Goal: Task Accomplishment & Management: Complete application form

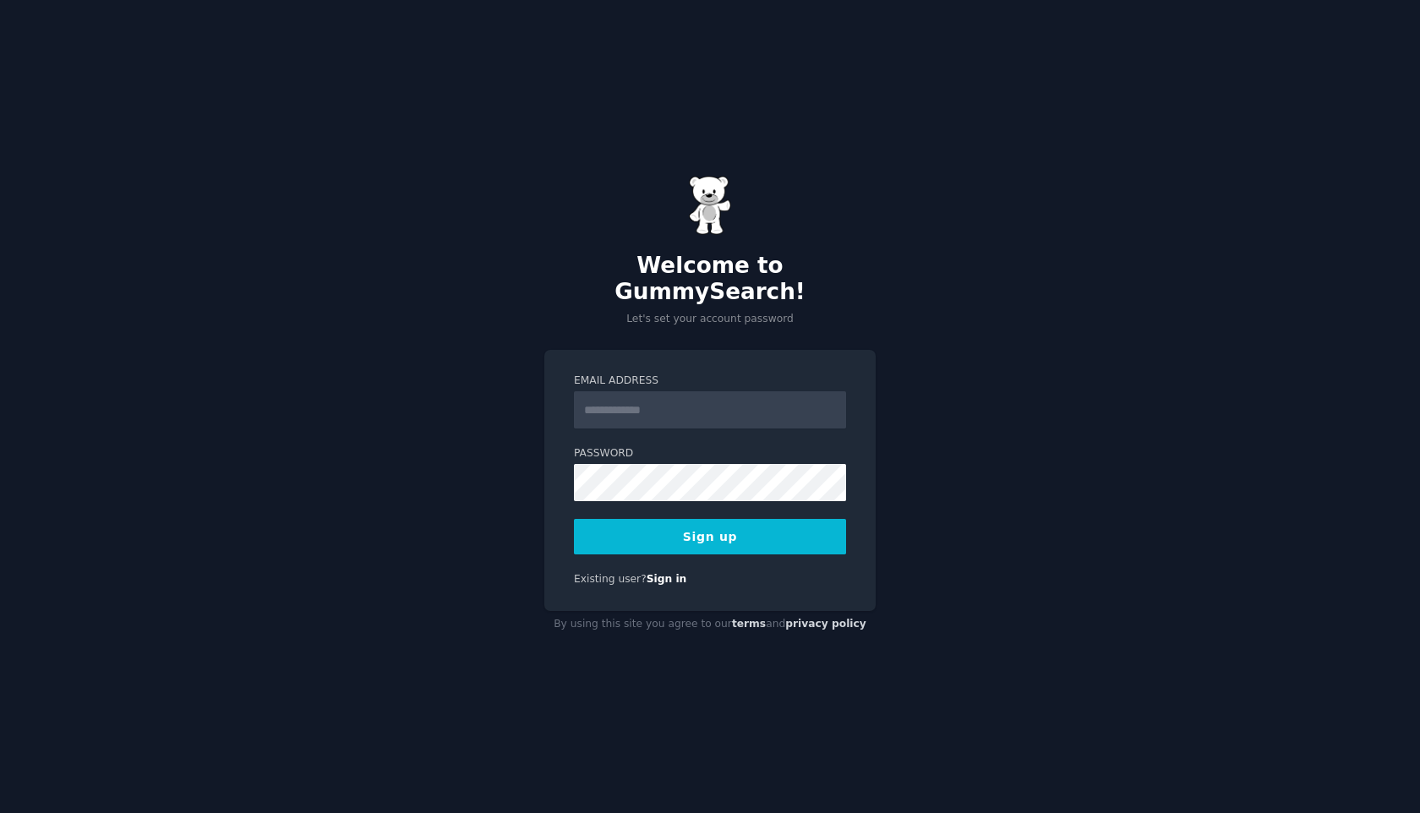
click at [679, 399] on input "Email Address" at bounding box center [710, 409] width 272 height 37
type input "**********"
click at [574, 519] on button "Sign up" at bounding box center [710, 536] width 272 height 35
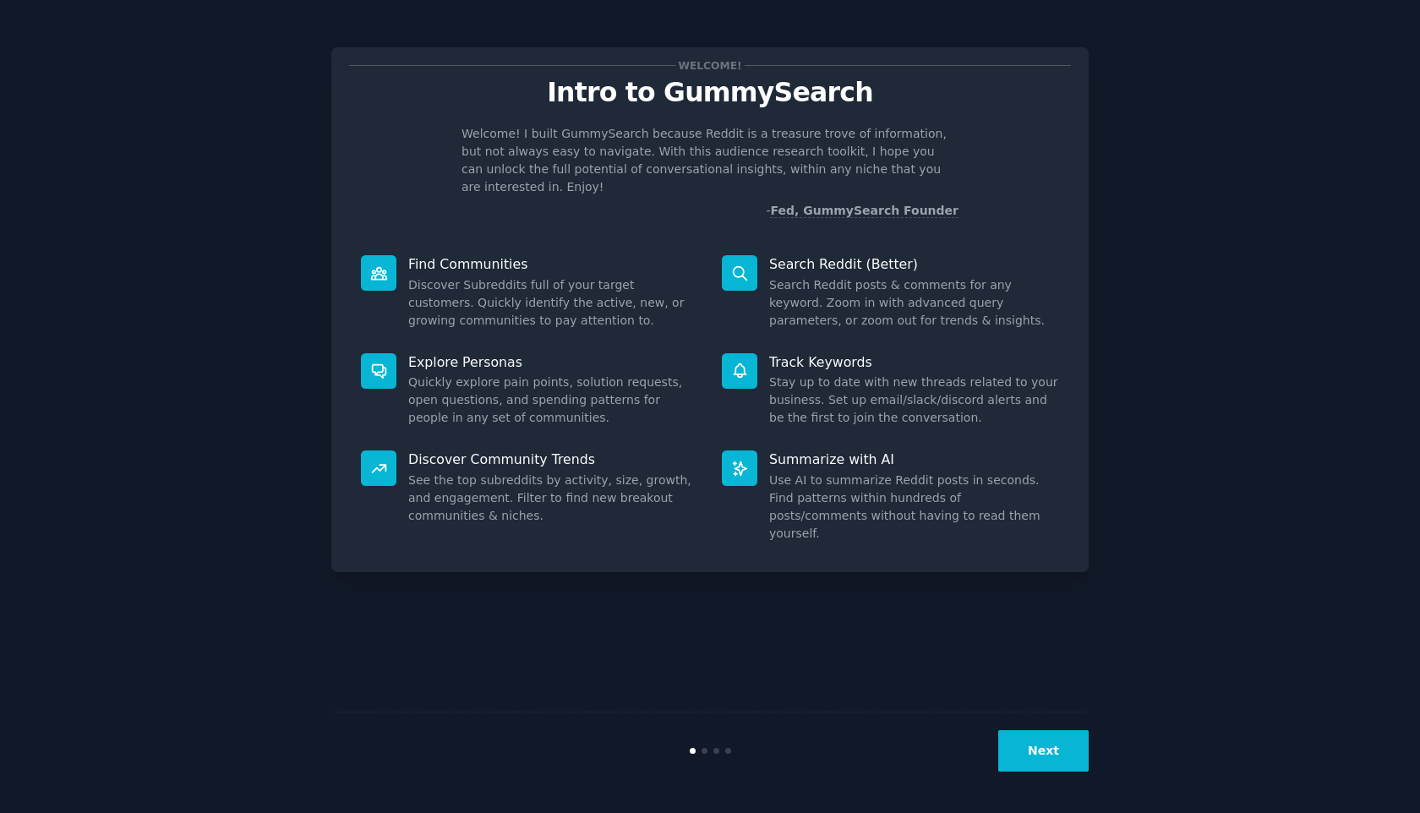
click at [751, 464] on div at bounding box center [739, 467] width 35 height 35
click at [1056, 741] on button "Next" at bounding box center [1043, 750] width 90 height 41
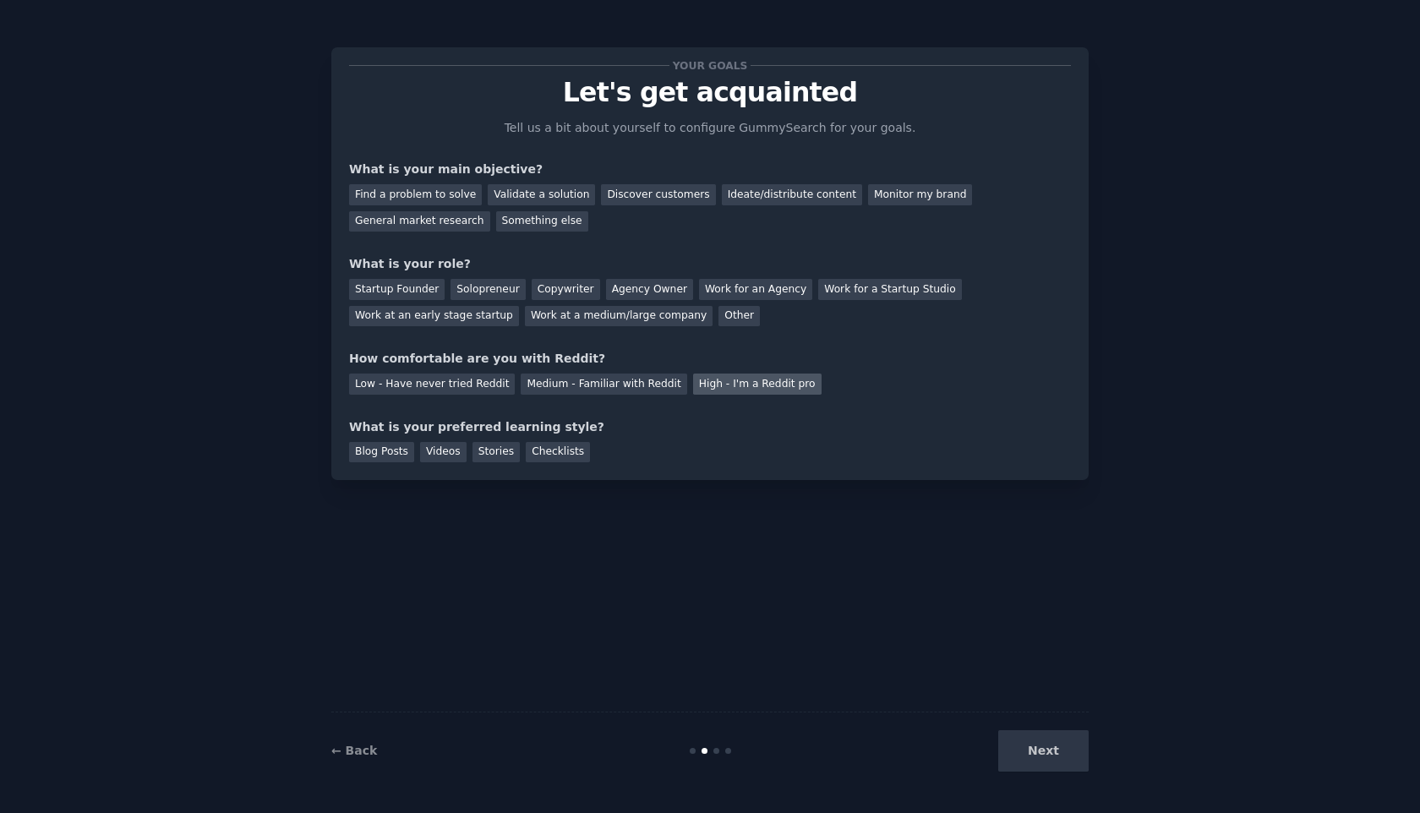
click at [712, 381] on div "High - I'm a Reddit pro" at bounding box center [757, 384] width 128 height 21
click at [381, 453] on div "Blog Posts" at bounding box center [381, 452] width 65 height 21
click at [439, 458] on div "Videos" at bounding box center [443, 452] width 46 height 21
click at [445, 189] on div "Find a problem to solve" at bounding box center [415, 194] width 133 height 21
click at [539, 196] on div "Validate a solution" at bounding box center [541, 194] width 107 height 21
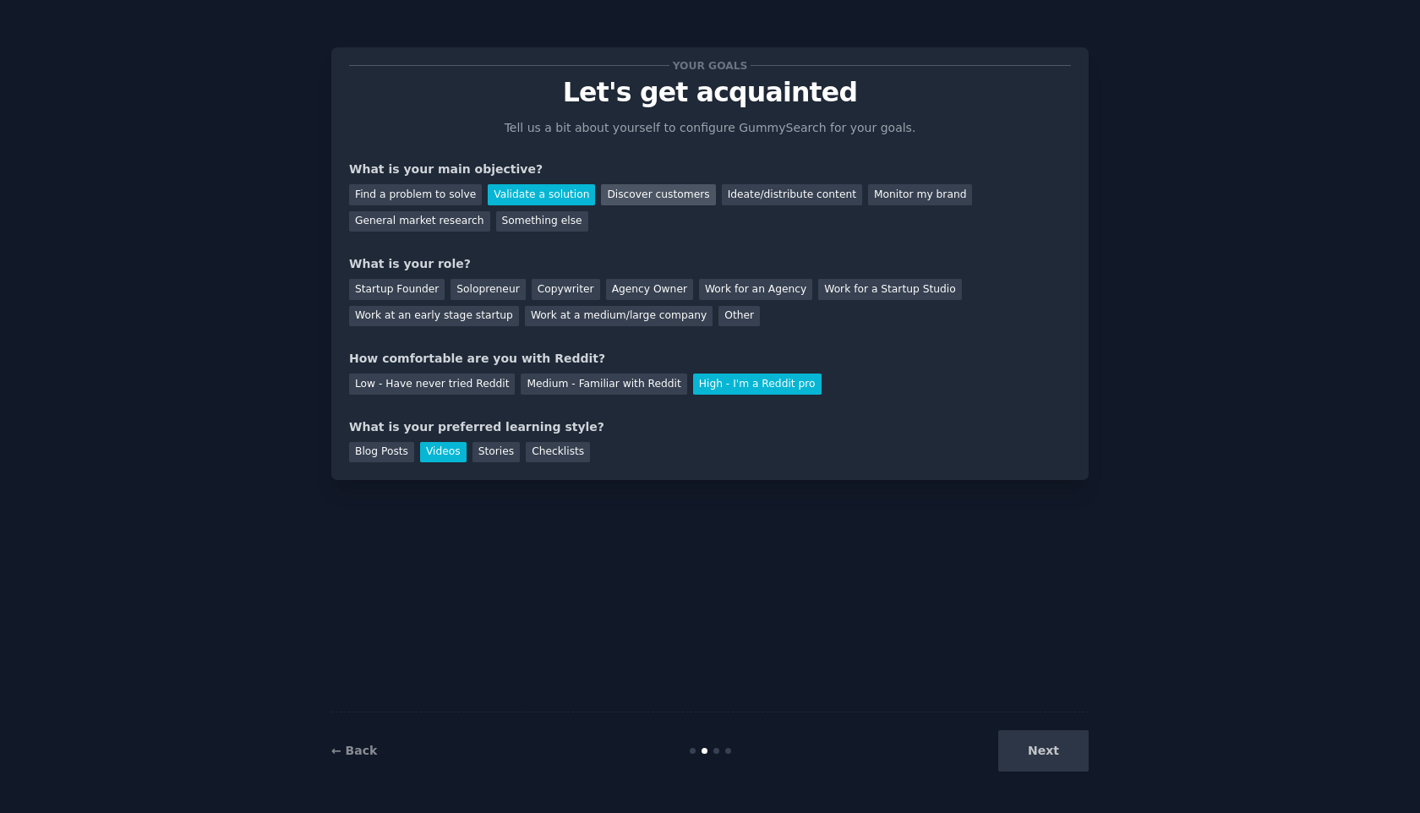
click at [626, 185] on div "Discover customers" at bounding box center [658, 194] width 114 height 21
click at [459, 185] on div "Find a problem to solve" at bounding box center [415, 194] width 133 height 21
click at [423, 292] on div "Startup Founder" at bounding box center [397, 289] width 96 height 21
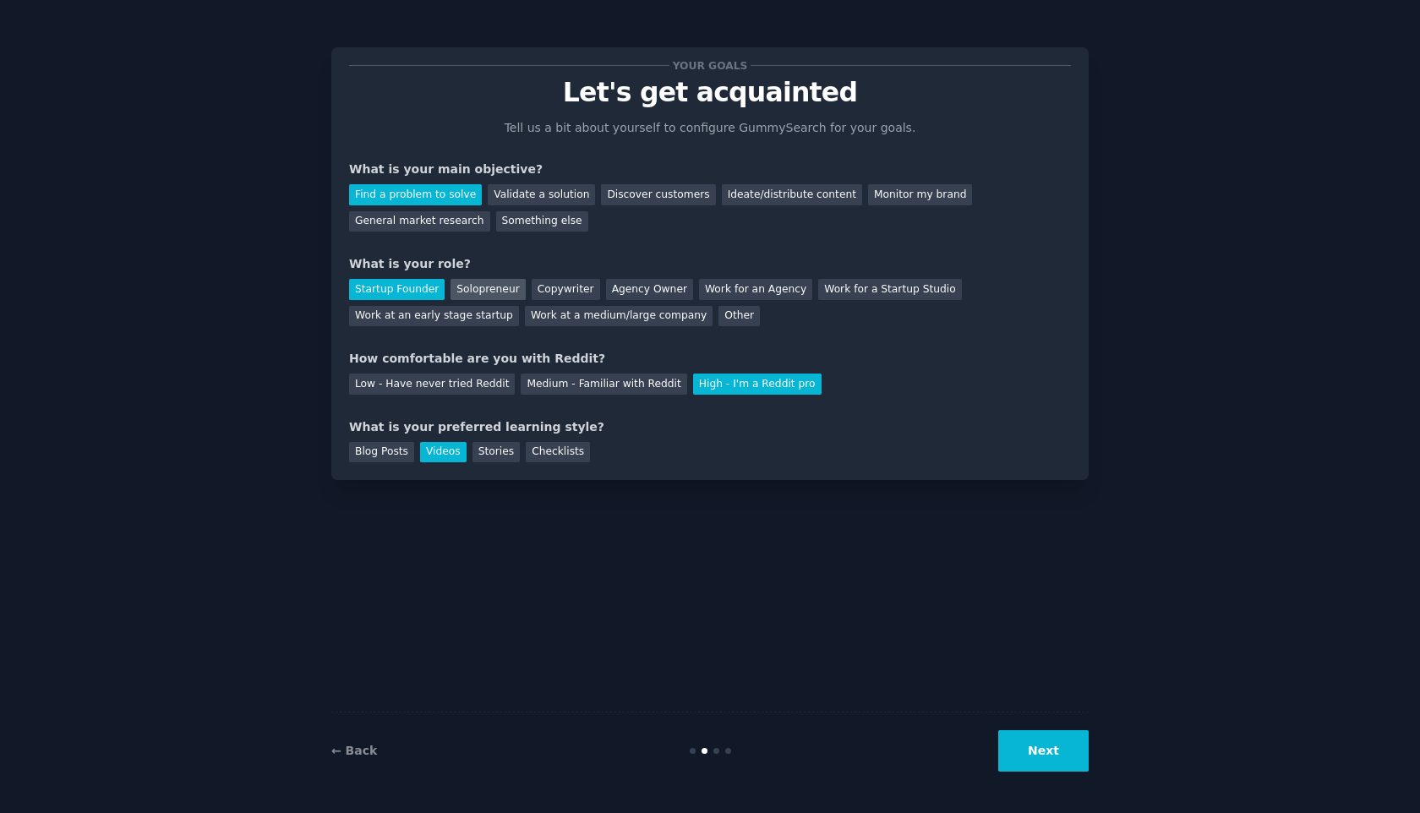
click at [489, 293] on div "Solopreneur" at bounding box center [487, 289] width 74 height 21
click at [1042, 748] on button "Next" at bounding box center [1043, 750] width 90 height 41
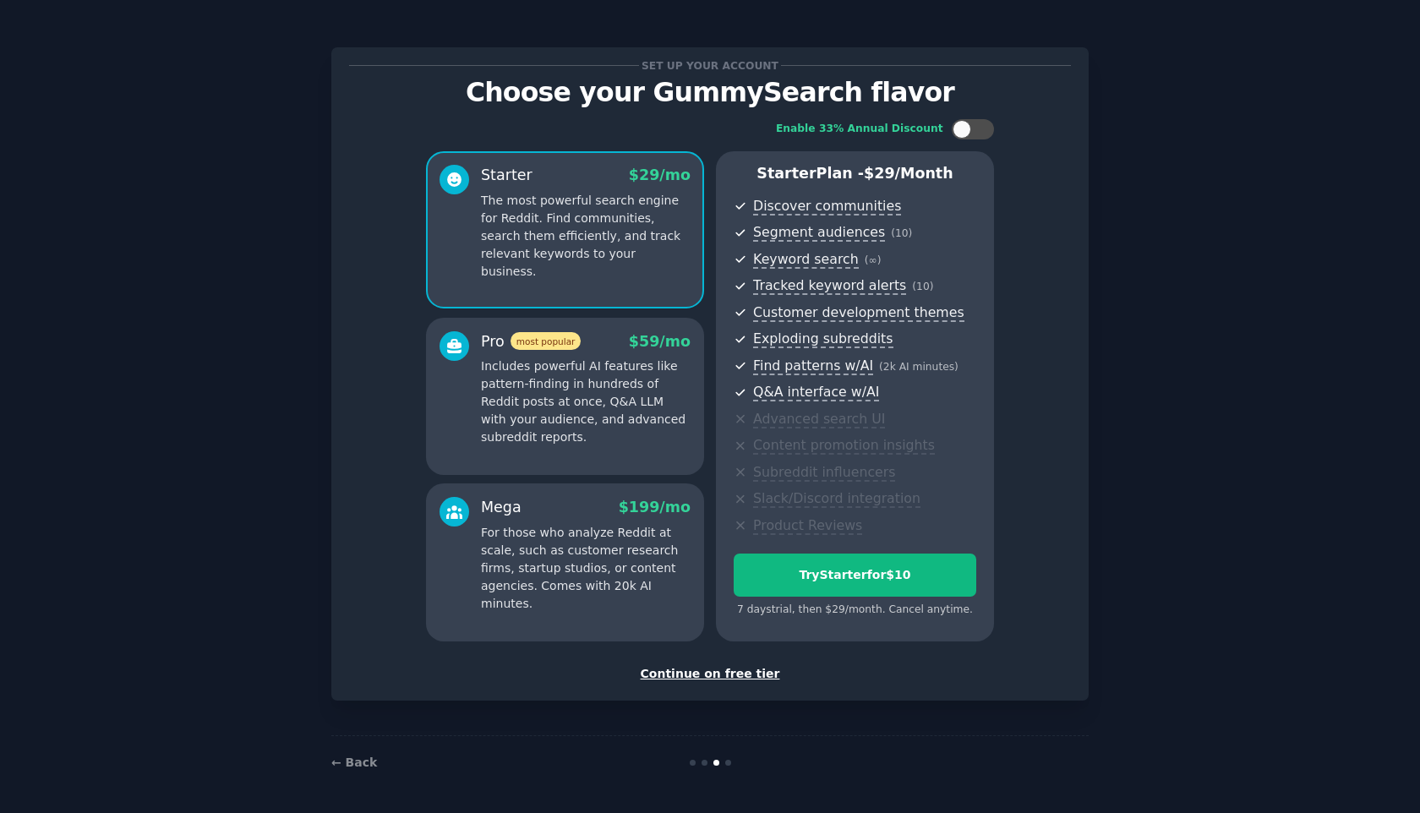
click at [670, 674] on div "Continue on free tier" at bounding box center [710, 674] width 722 height 18
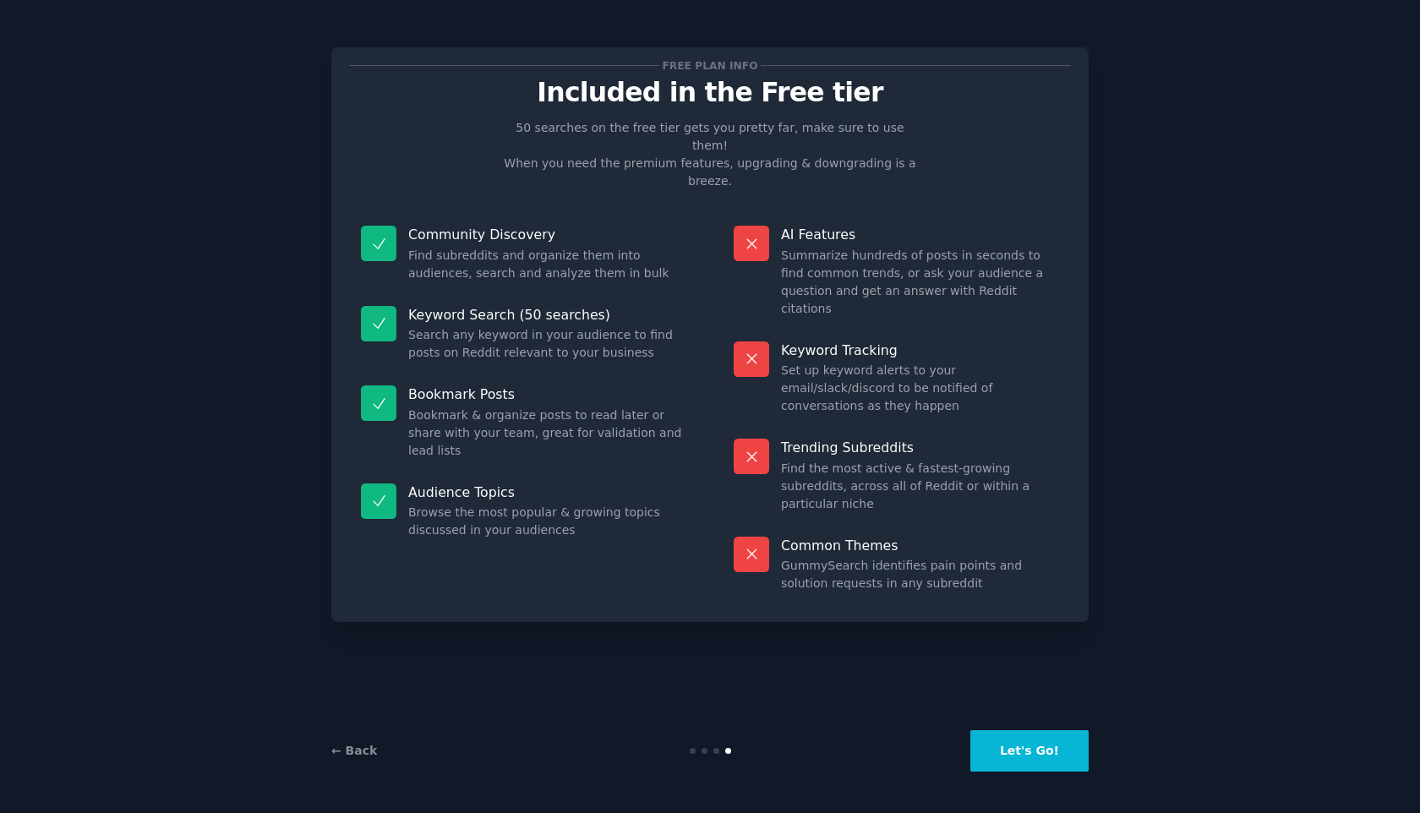
click at [1008, 748] on button "Let's Go!" at bounding box center [1029, 750] width 118 height 41
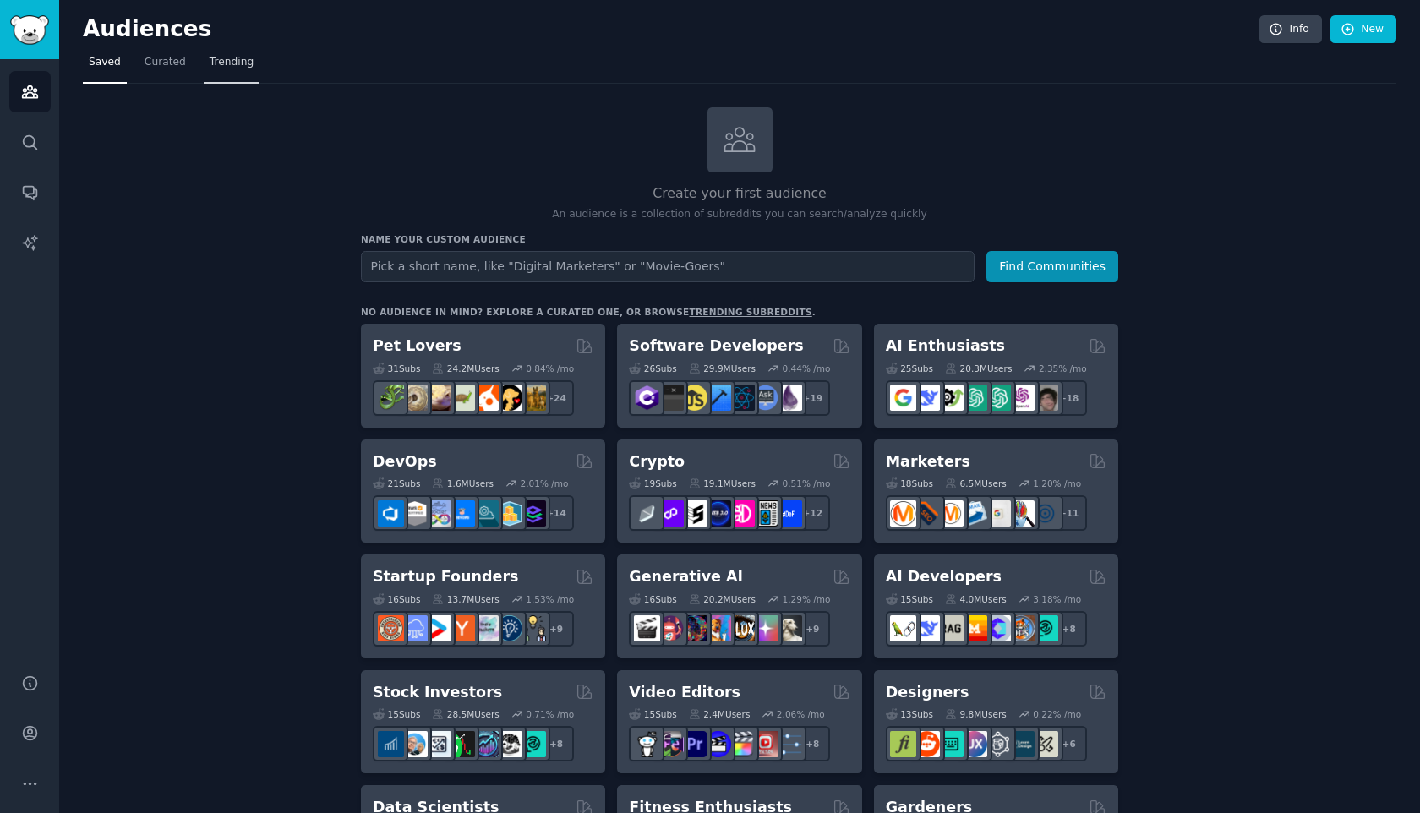
click at [230, 74] on link "Trending" at bounding box center [232, 66] width 56 height 35
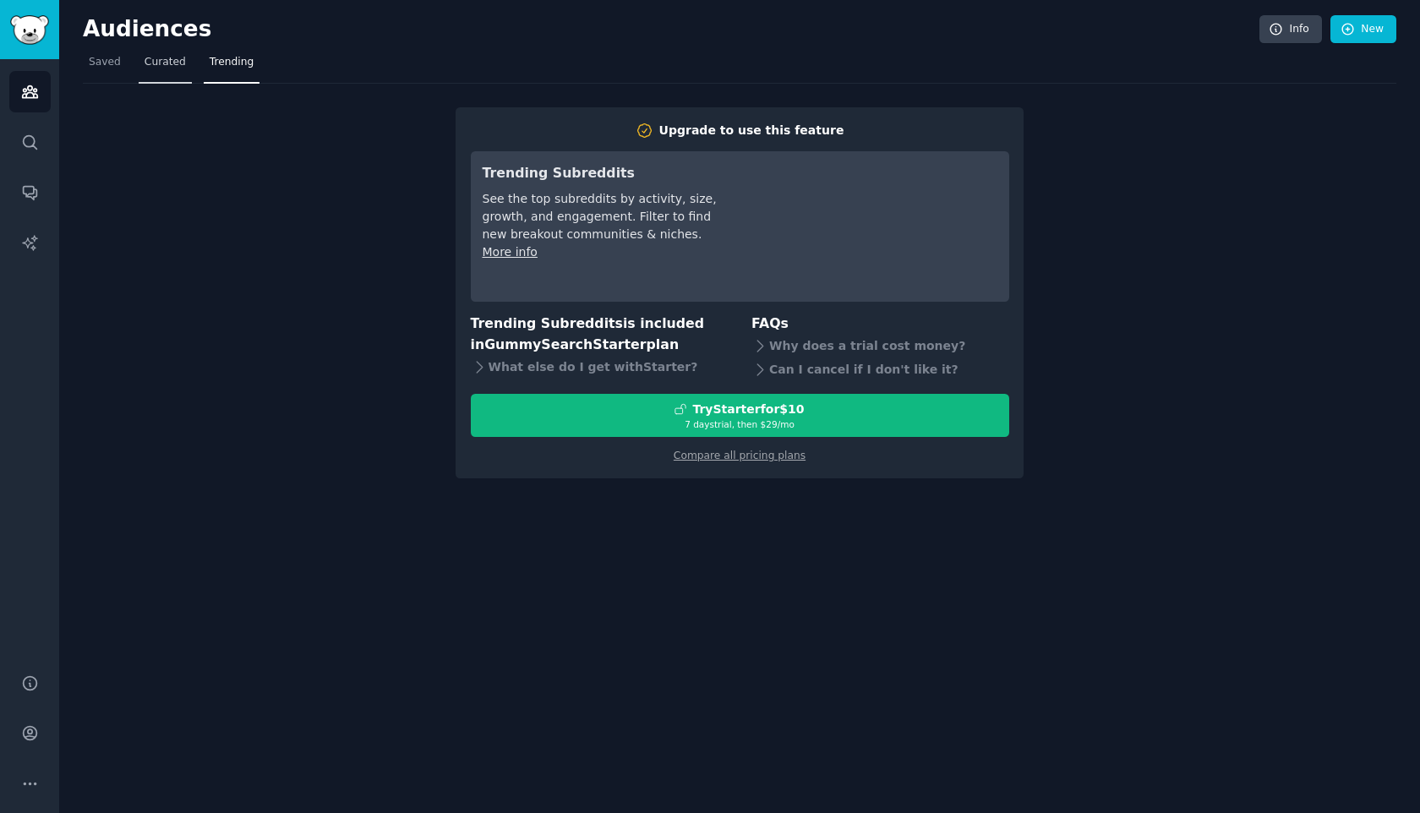
click at [166, 68] on span "Curated" at bounding box center [165, 62] width 41 height 15
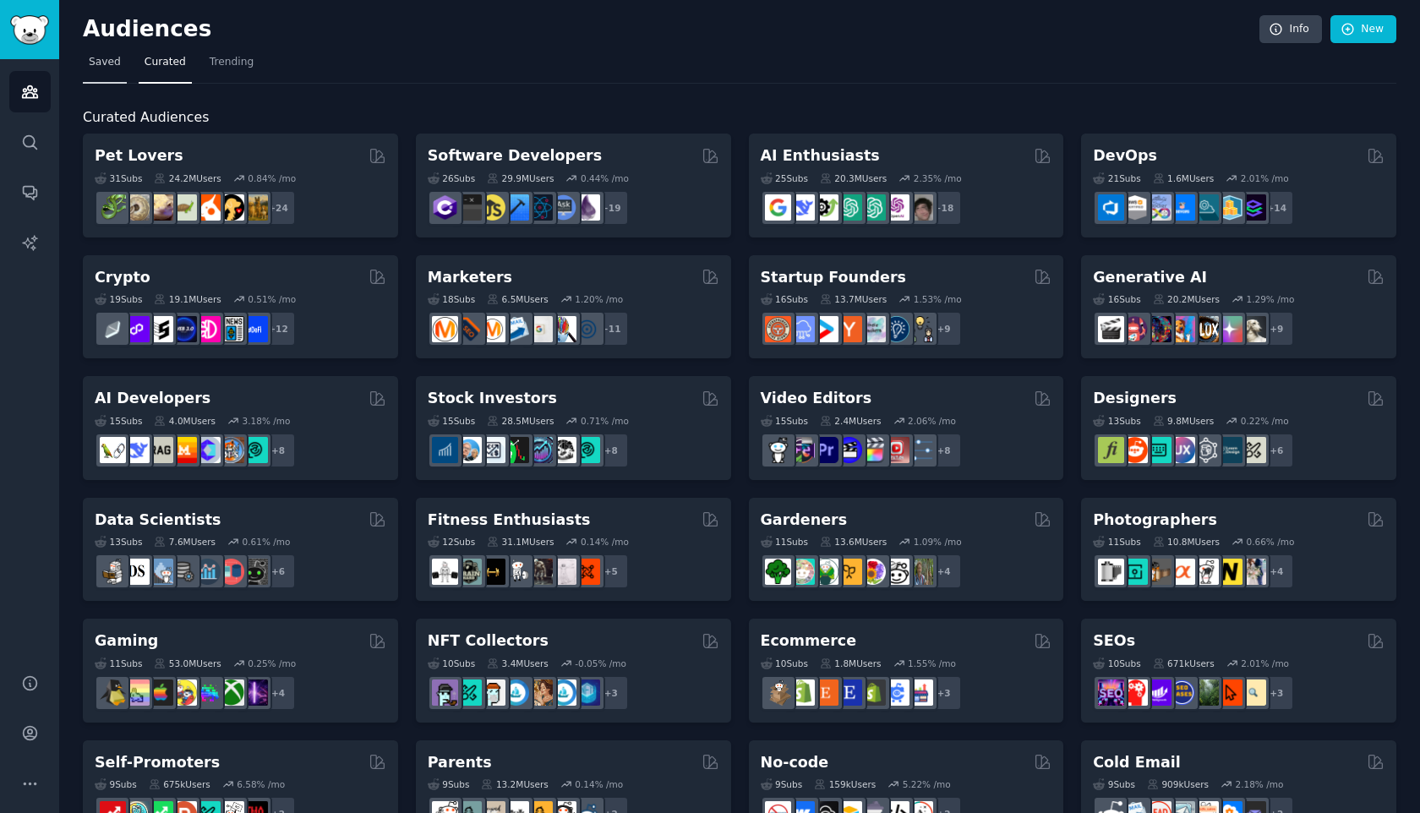
click at [100, 67] on span "Saved" at bounding box center [105, 62] width 32 height 15
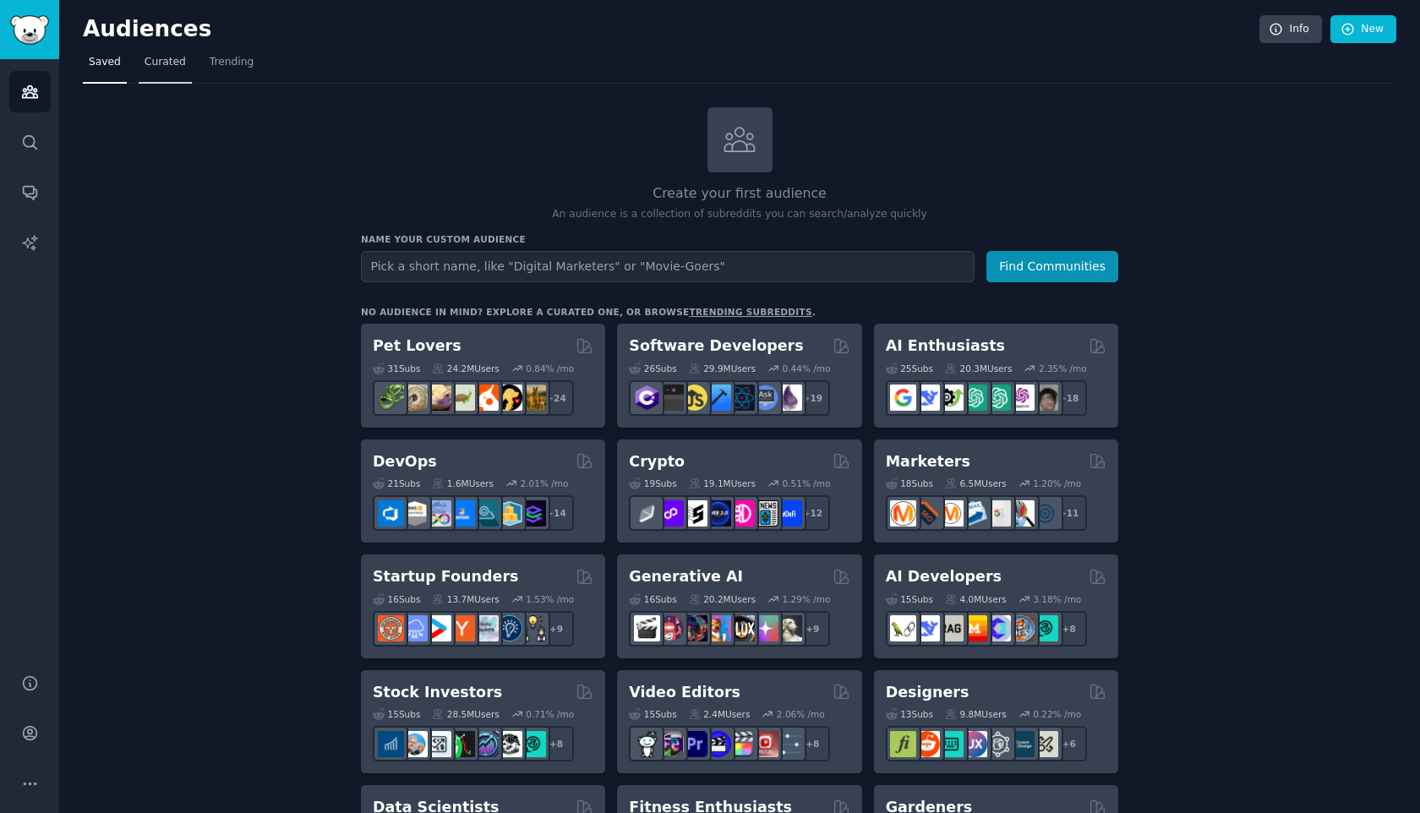
click at [144, 74] on link "Curated" at bounding box center [165, 66] width 53 height 35
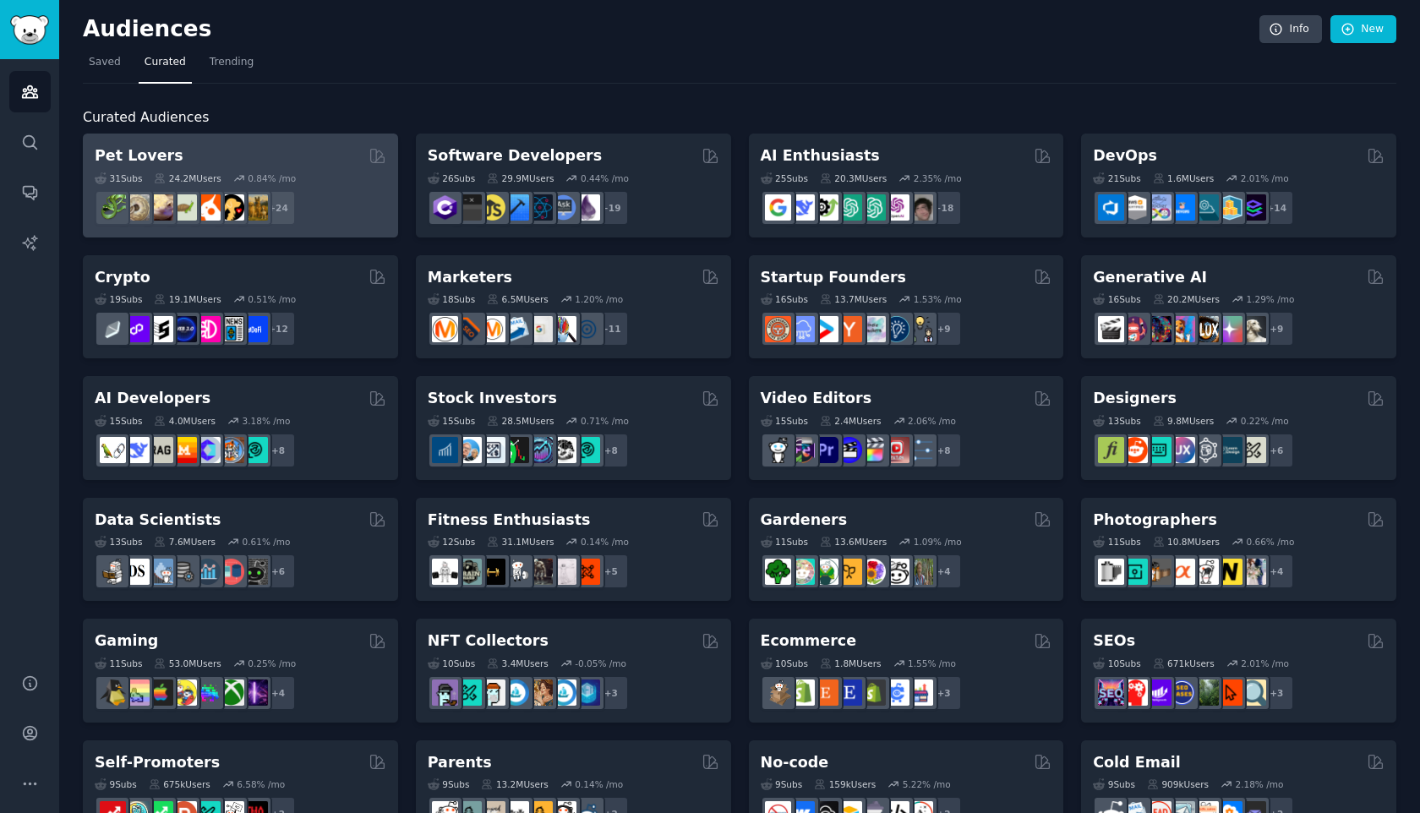
click at [260, 157] on div "Pet Lovers" at bounding box center [241, 155] width 292 height 21
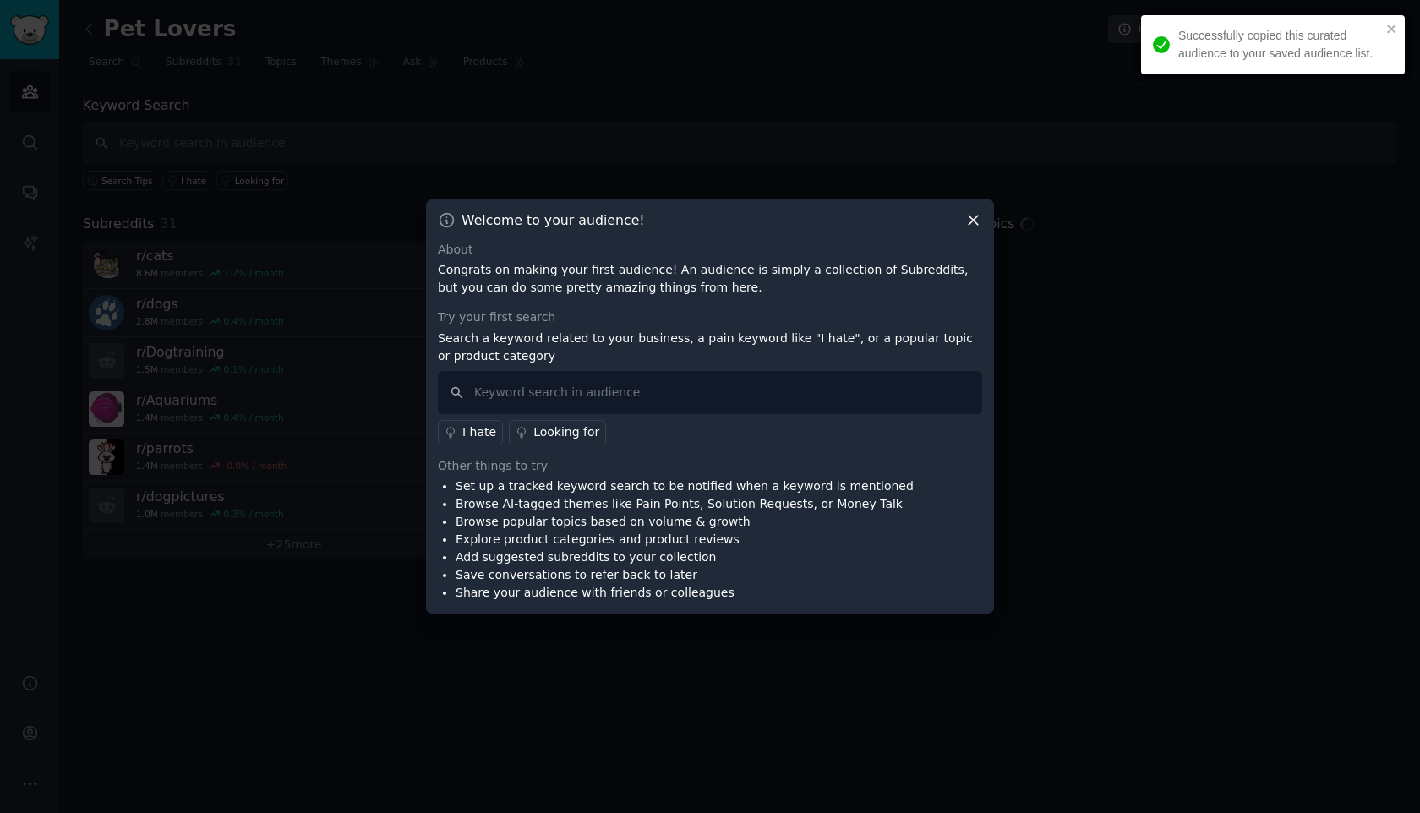
click at [972, 227] on icon at bounding box center [973, 220] width 18 height 18
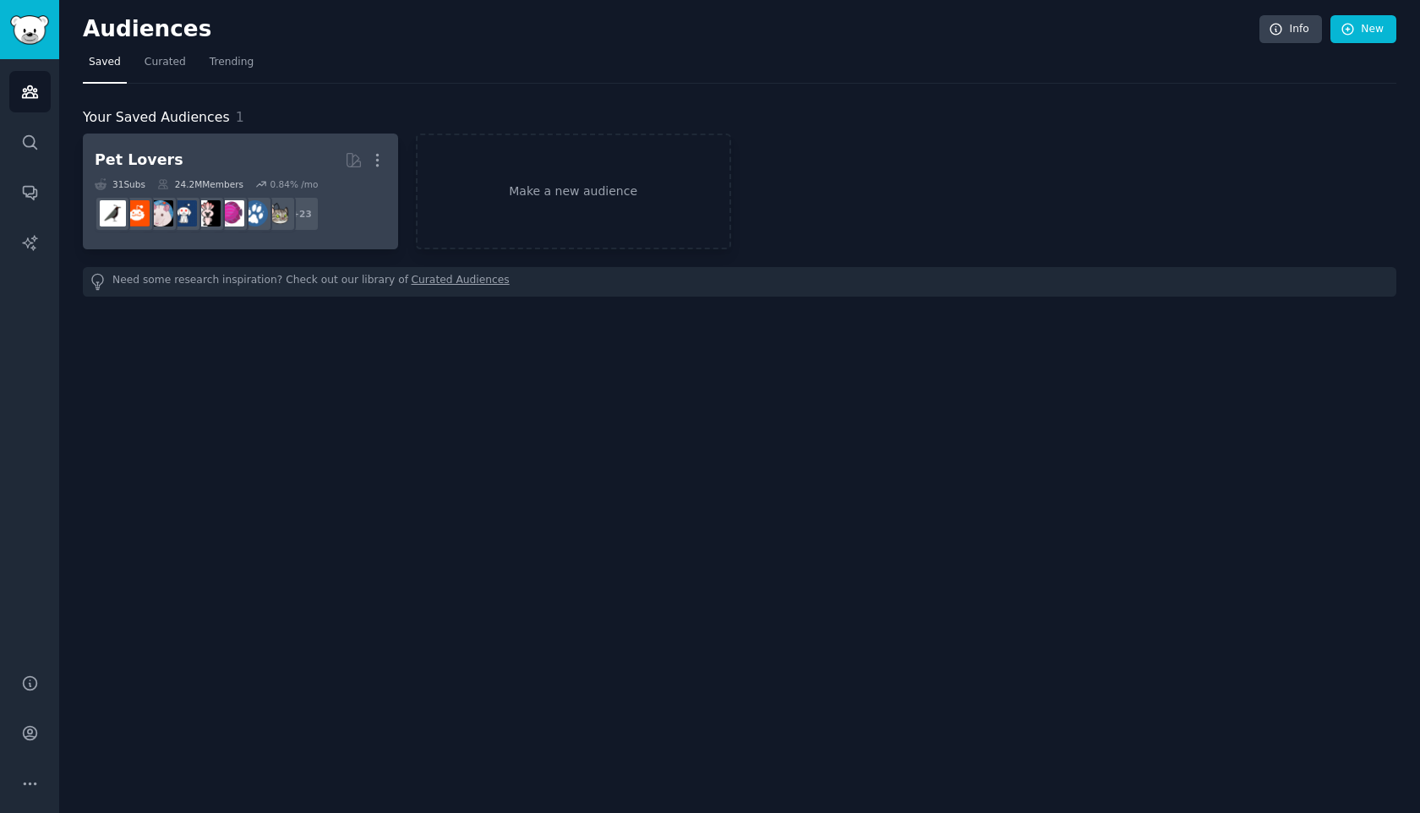
click at [215, 156] on h2 "Pet Lovers More" at bounding box center [241, 160] width 292 height 30
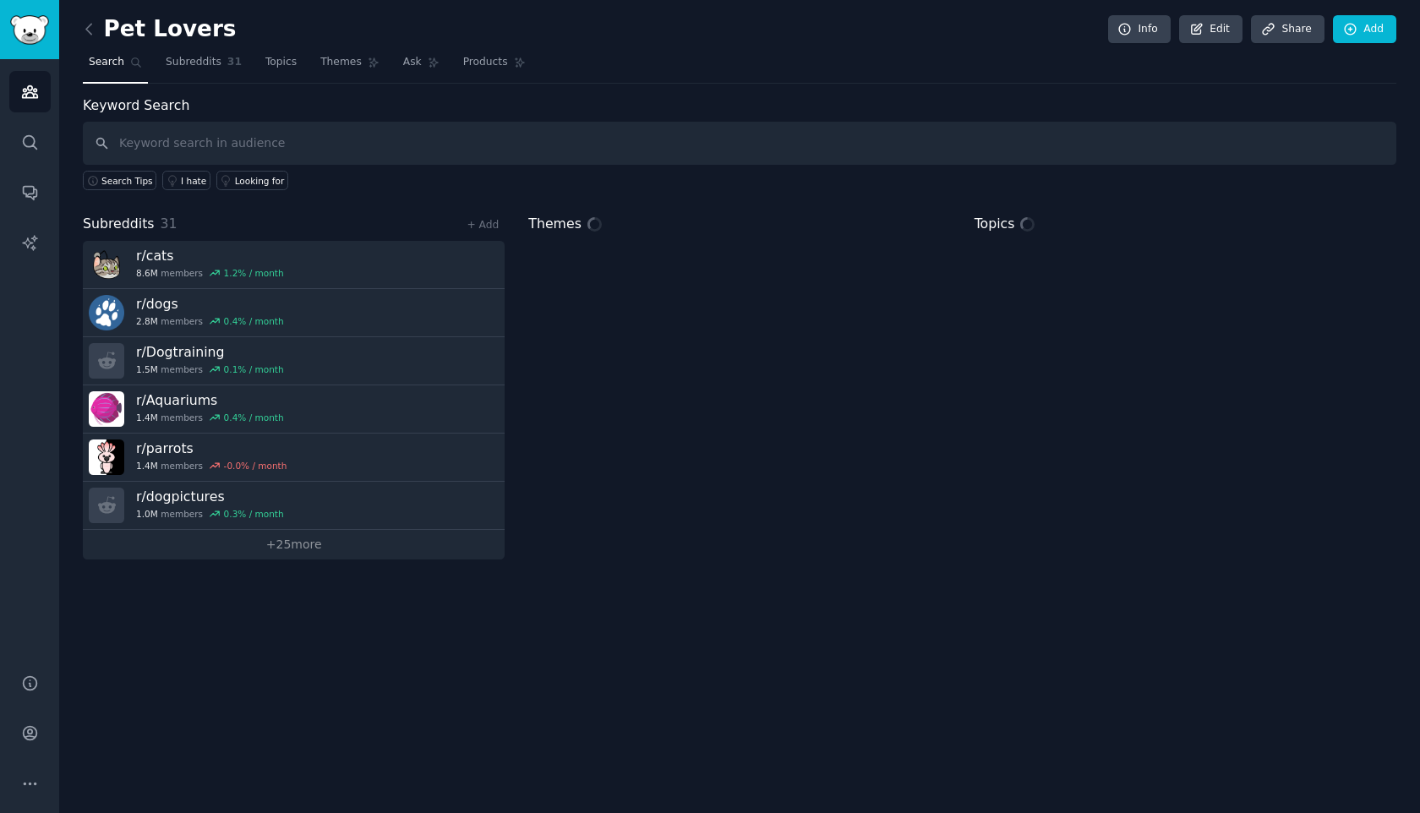
click at [254, 147] on input "text" at bounding box center [739, 143] width 1313 height 43
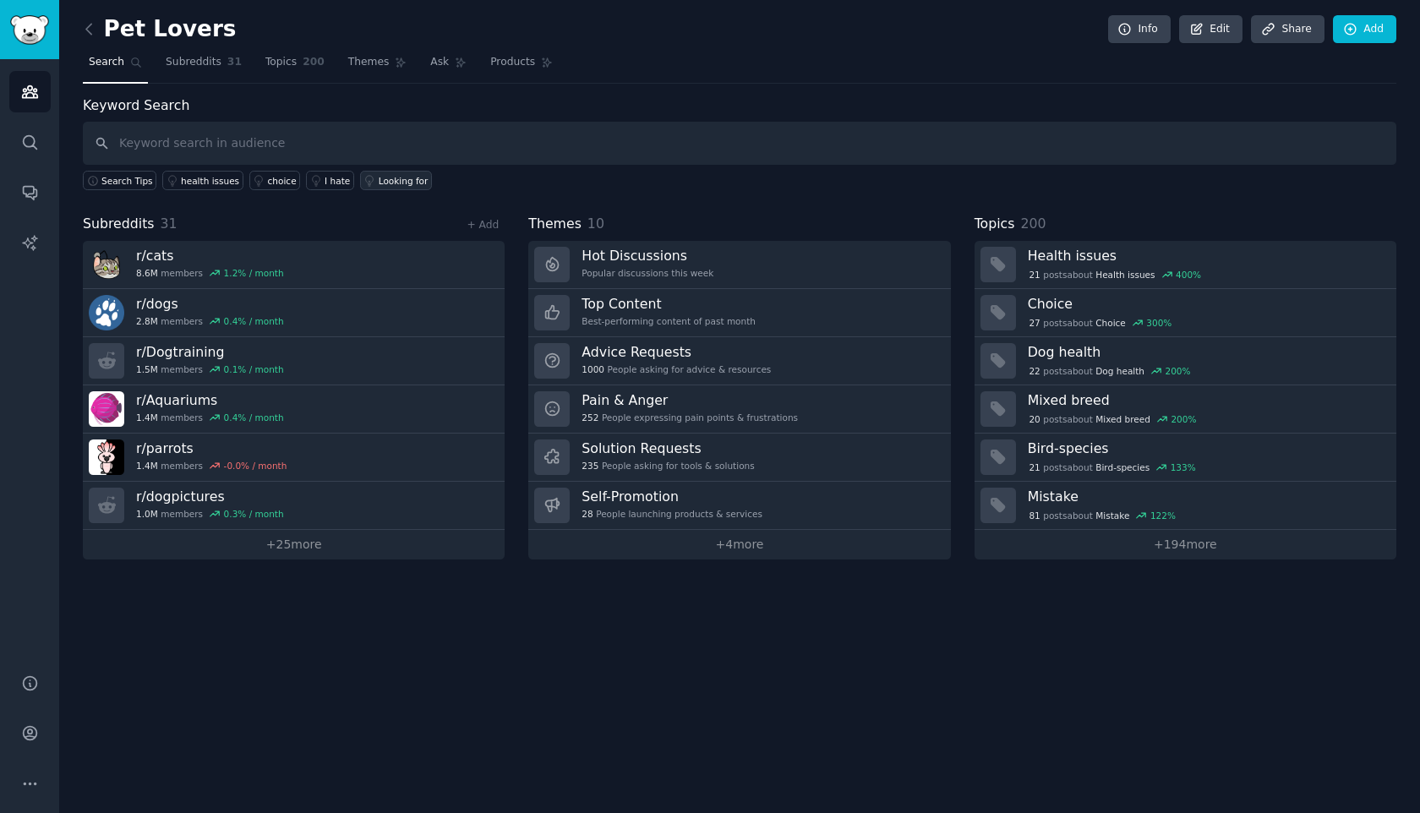
click at [382, 179] on div "Looking for" at bounding box center [404, 181] width 50 height 12
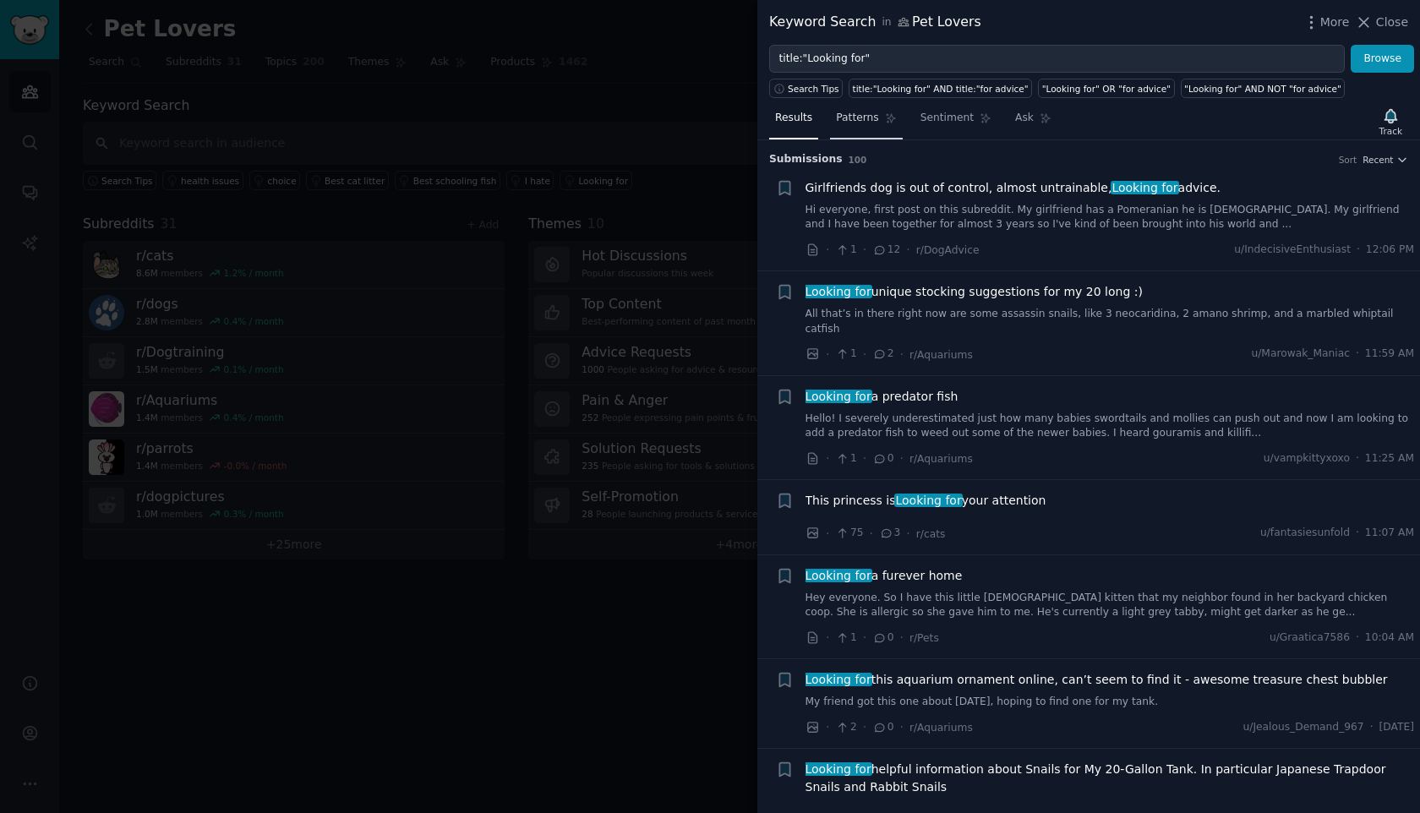
click at [875, 121] on span "Patterns" at bounding box center [857, 118] width 42 height 15
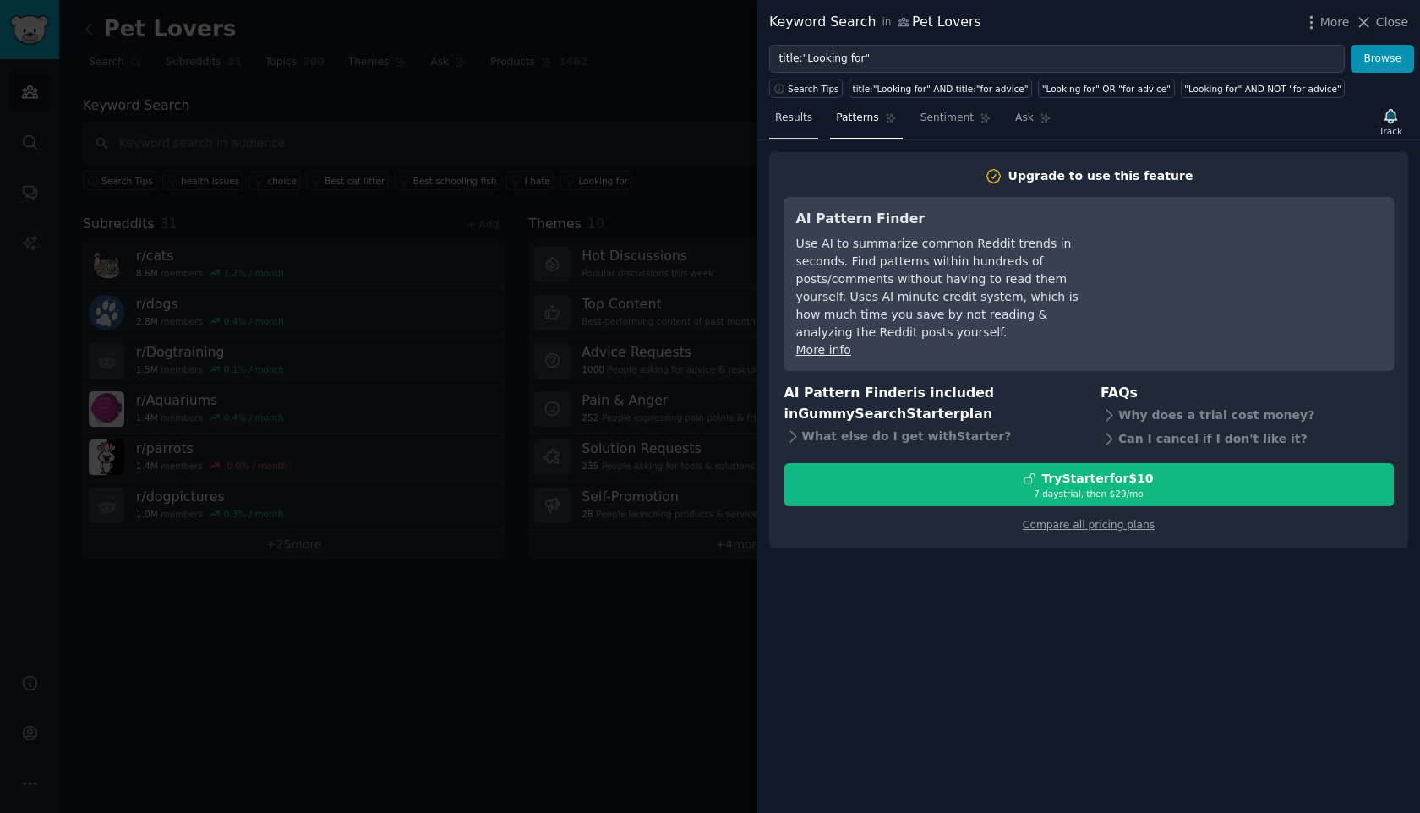
click at [803, 129] on link "Results" at bounding box center [793, 122] width 49 height 35
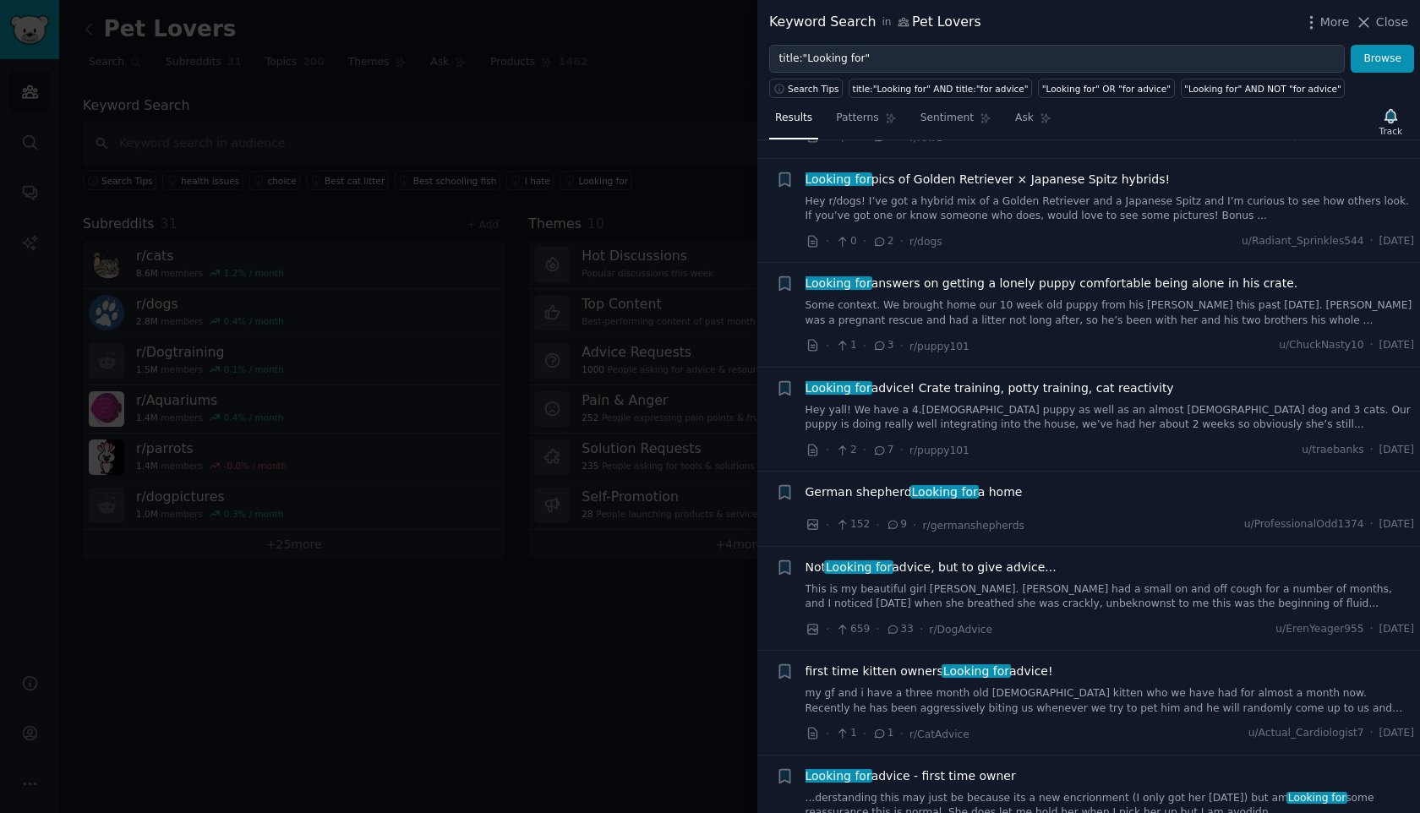
scroll to position [1229, 0]
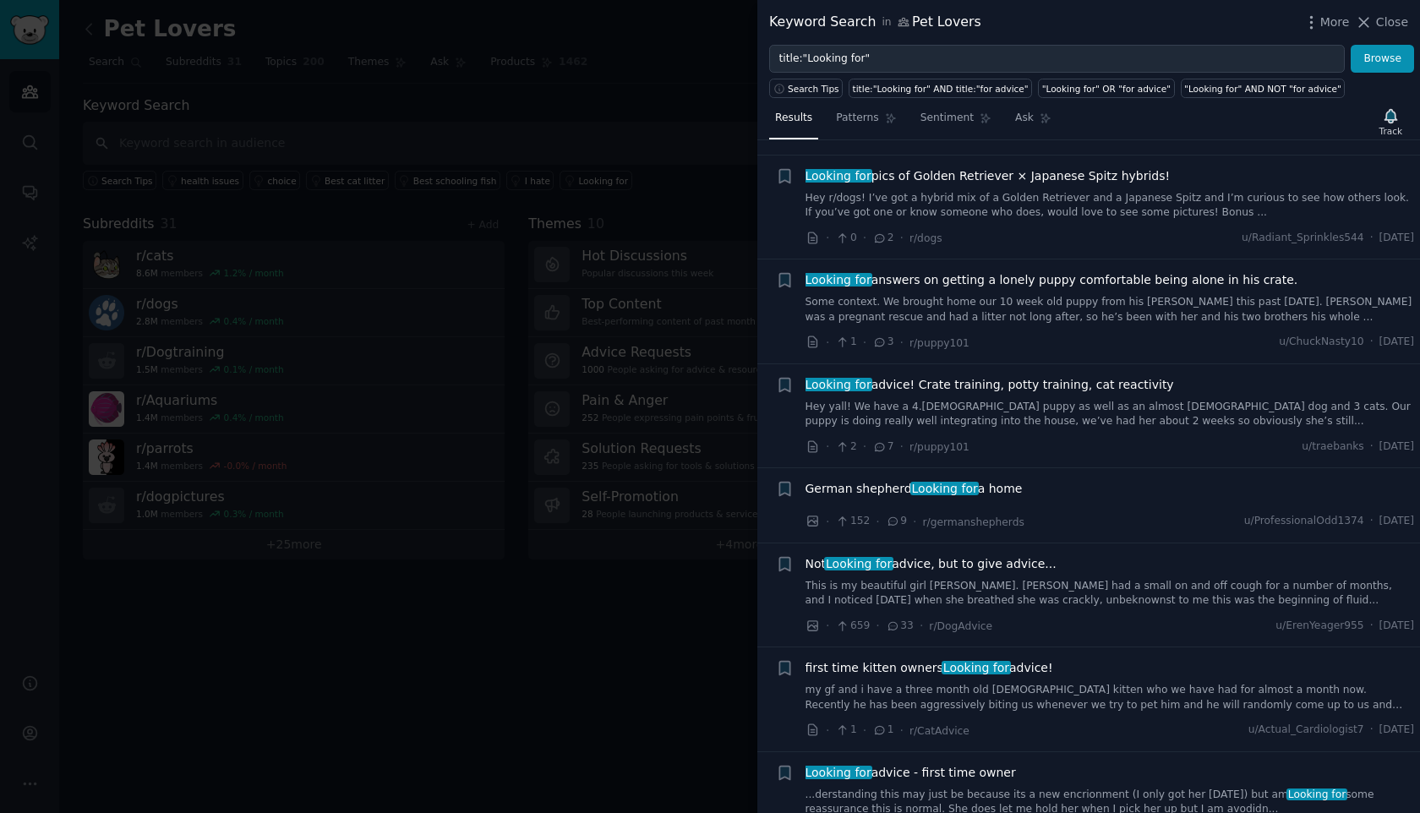
click at [399, 572] on div at bounding box center [710, 406] width 1420 height 813
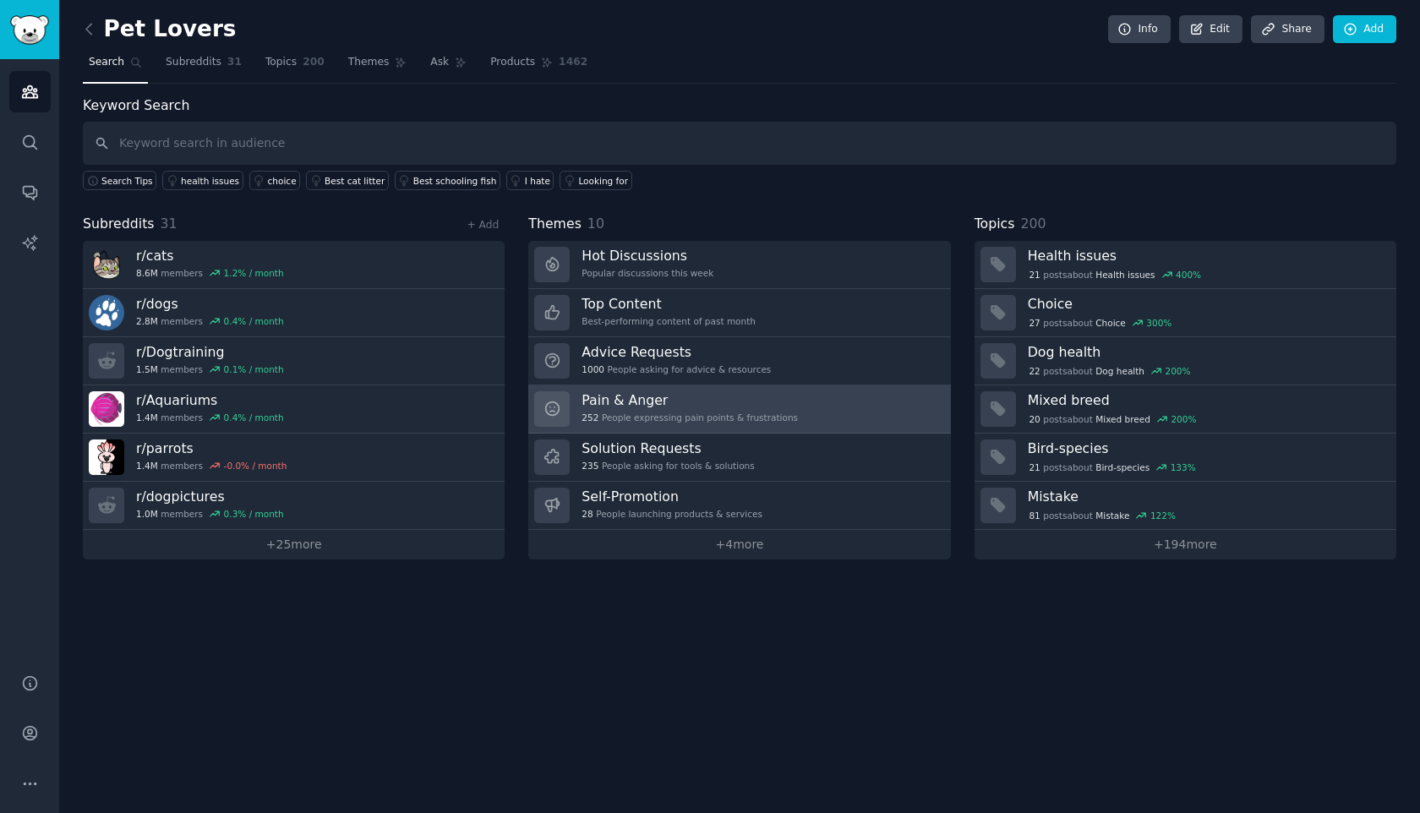
click at [625, 418] on div "252 People expressing pain points & frustrations" at bounding box center [689, 418] width 216 height 12
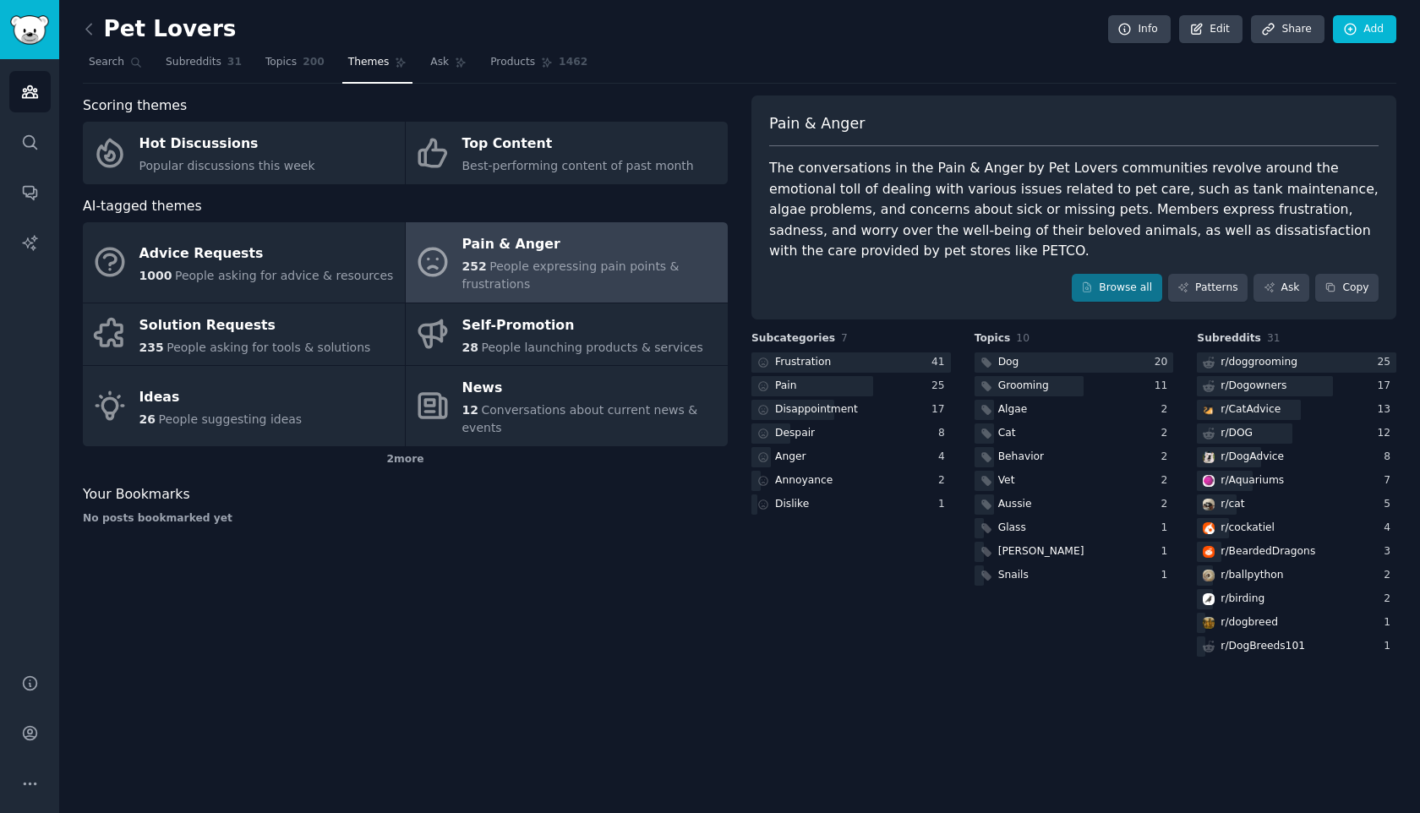
click at [1122, 183] on div "The conversations in the Pain & Anger by Pet Lovers communities revolve around …" at bounding box center [1073, 210] width 609 height 104
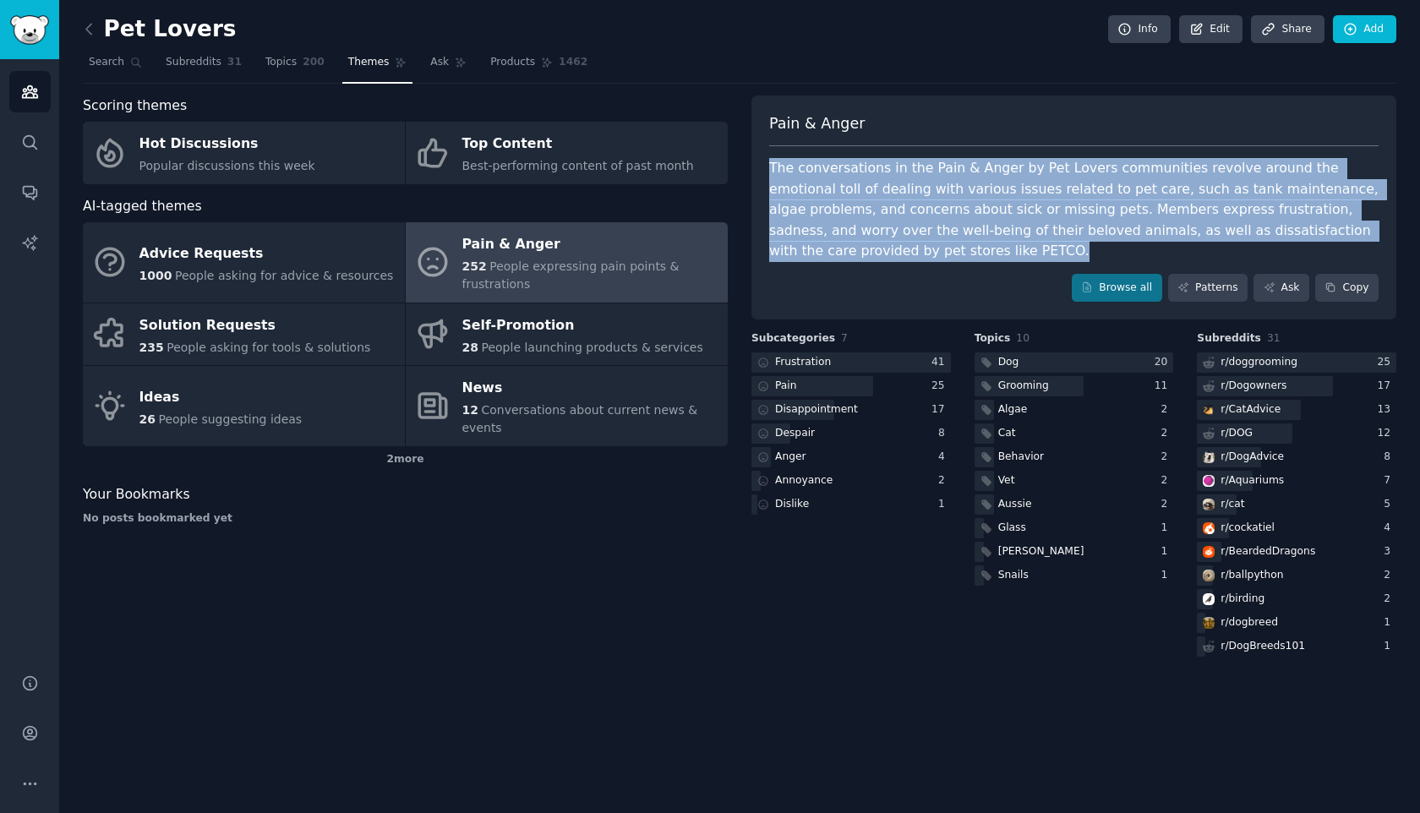
click at [1122, 183] on div "The conversations in the Pain & Anger by Pet Lovers communities revolve around …" at bounding box center [1073, 210] width 609 height 104
click at [1124, 200] on div "The conversations in the Pain & Anger by Pet Lovers communities revolve around …" at bounding box center [1073, 210] width 609 height 104
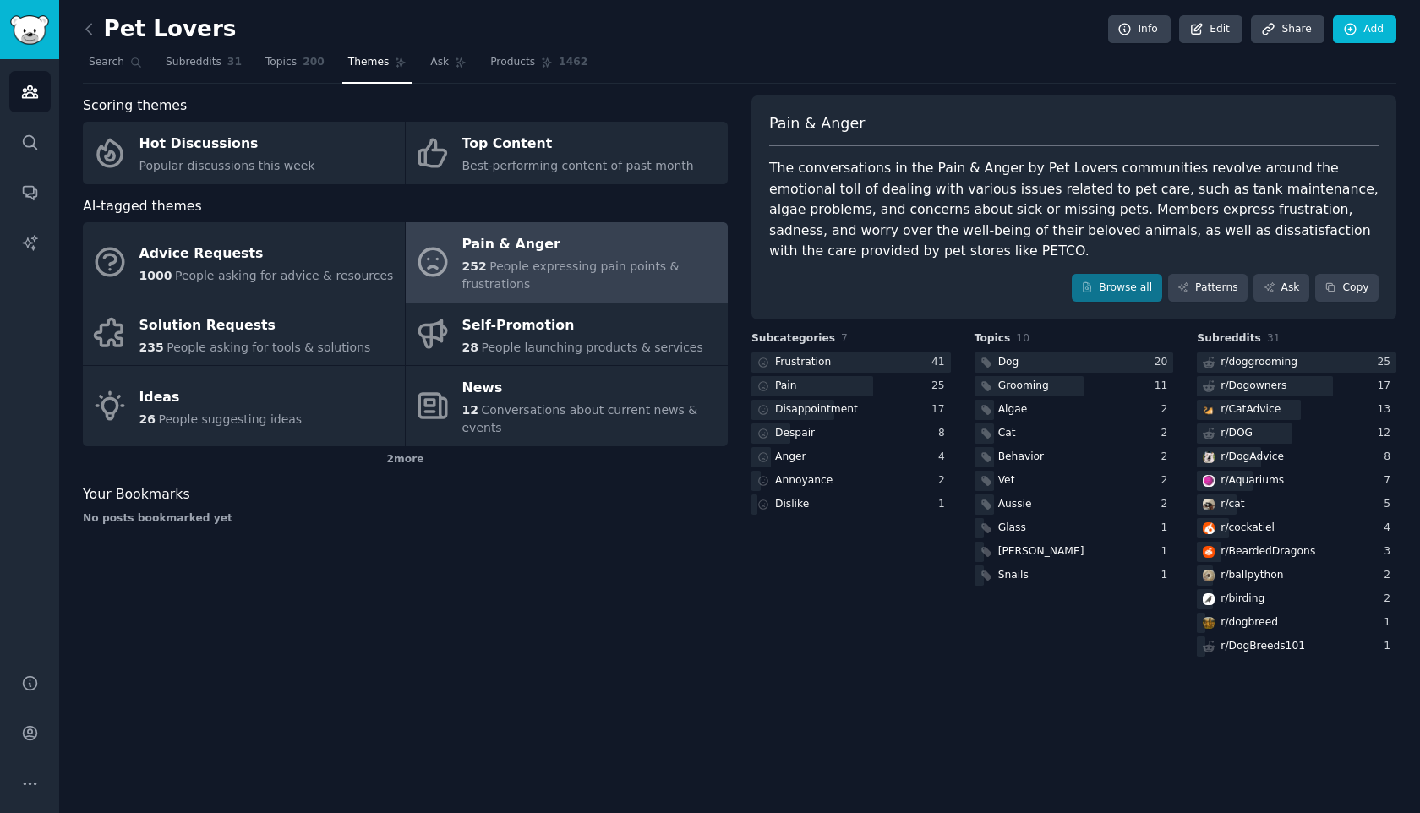
click at [75, 30] on div "Pet Lovers Info Edit Share Add Search Subreddits 31 Topics 200 Themes Ask Produ…" at bounding box center [739, 406] width 1361 height 813
click at [85, 30] on icon at bounding box center [89, 29] width 18 height 18
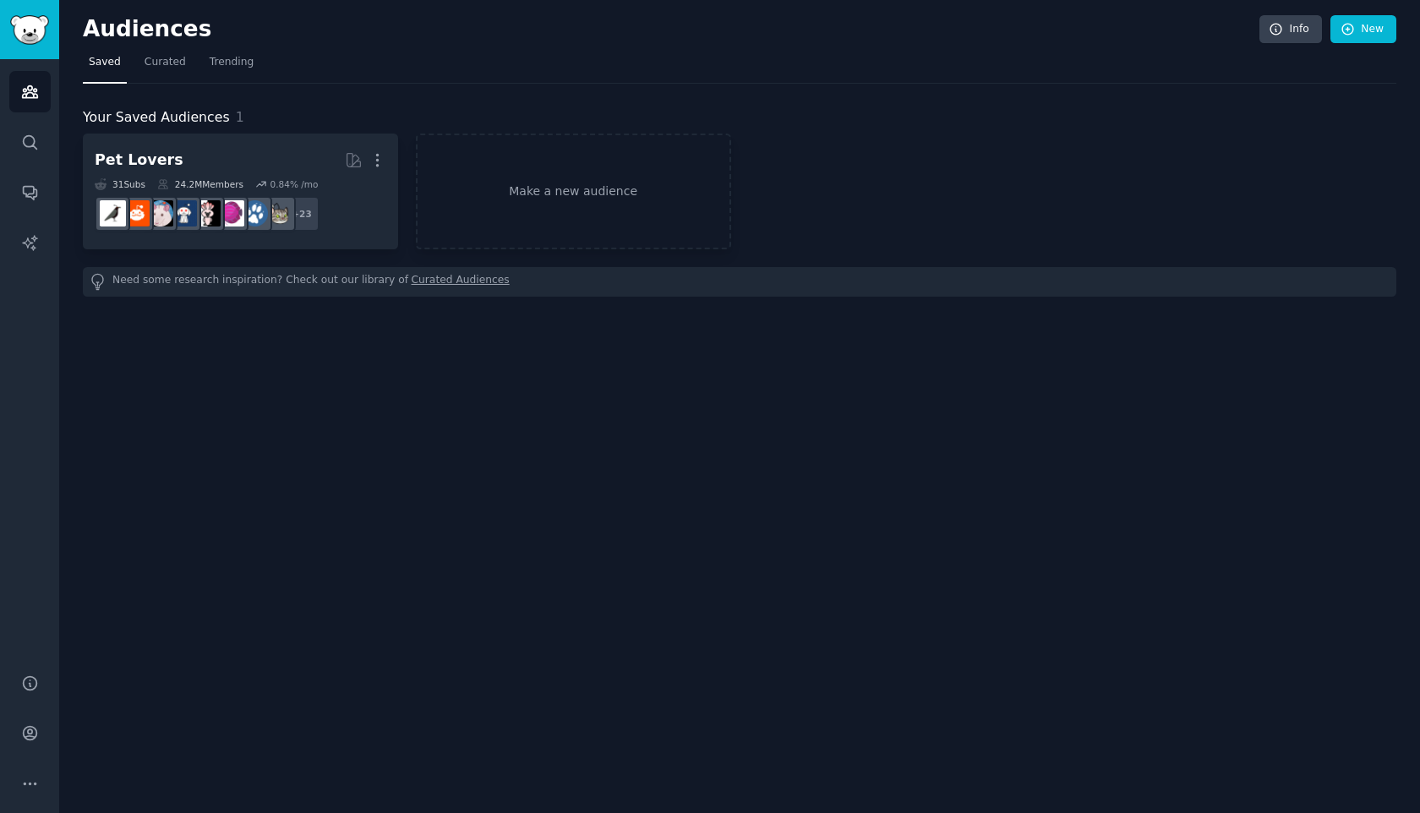
click at [94, 66] on span "Saved" at bounding box center [105, 62] width 32 height 15
click at [242, 64] on span "Trending" at bounding box center [232, 62] width 44 height 15
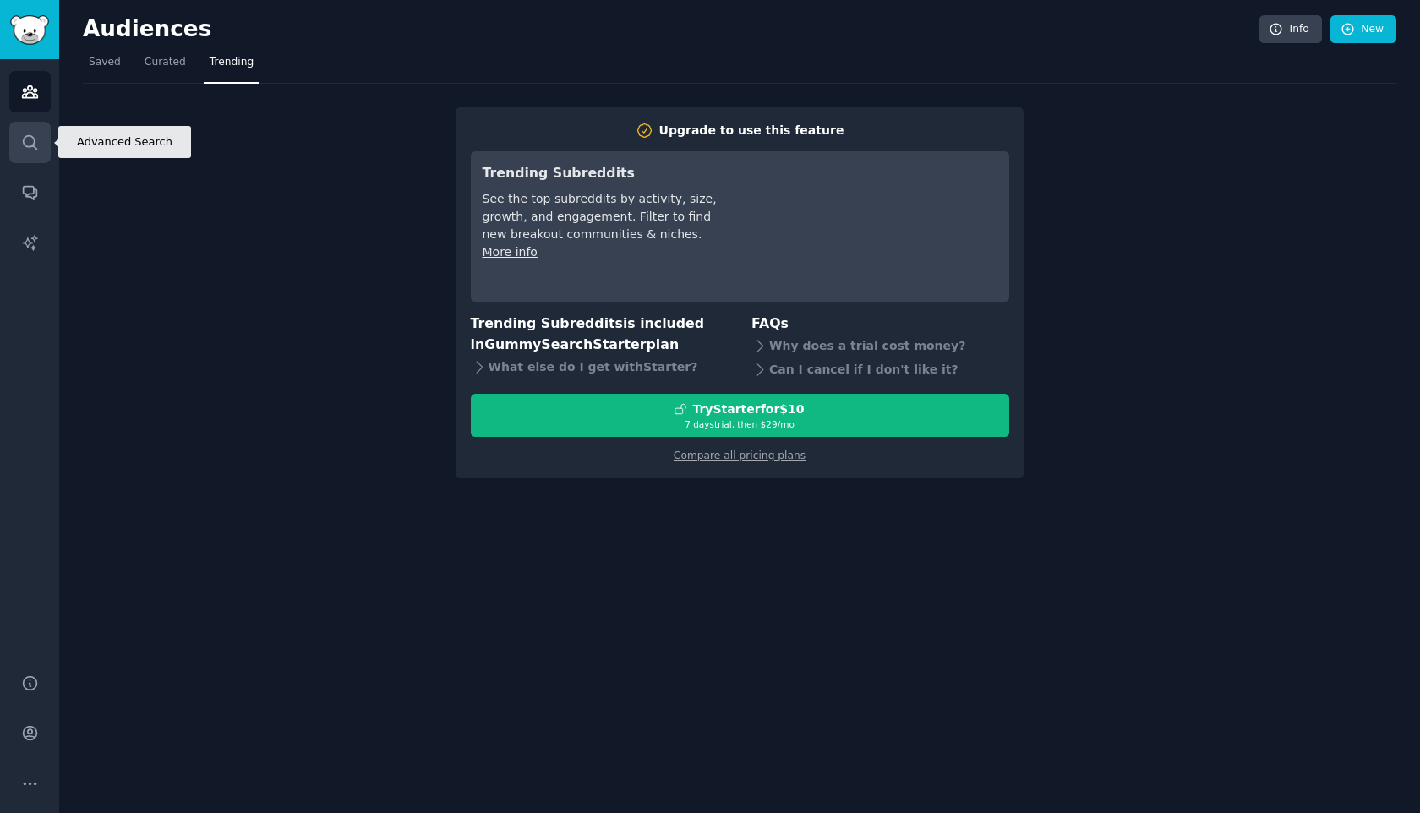
click at [24, 145] on icon "Sidebar" at bounding box center [30, 143] width 18 height 18
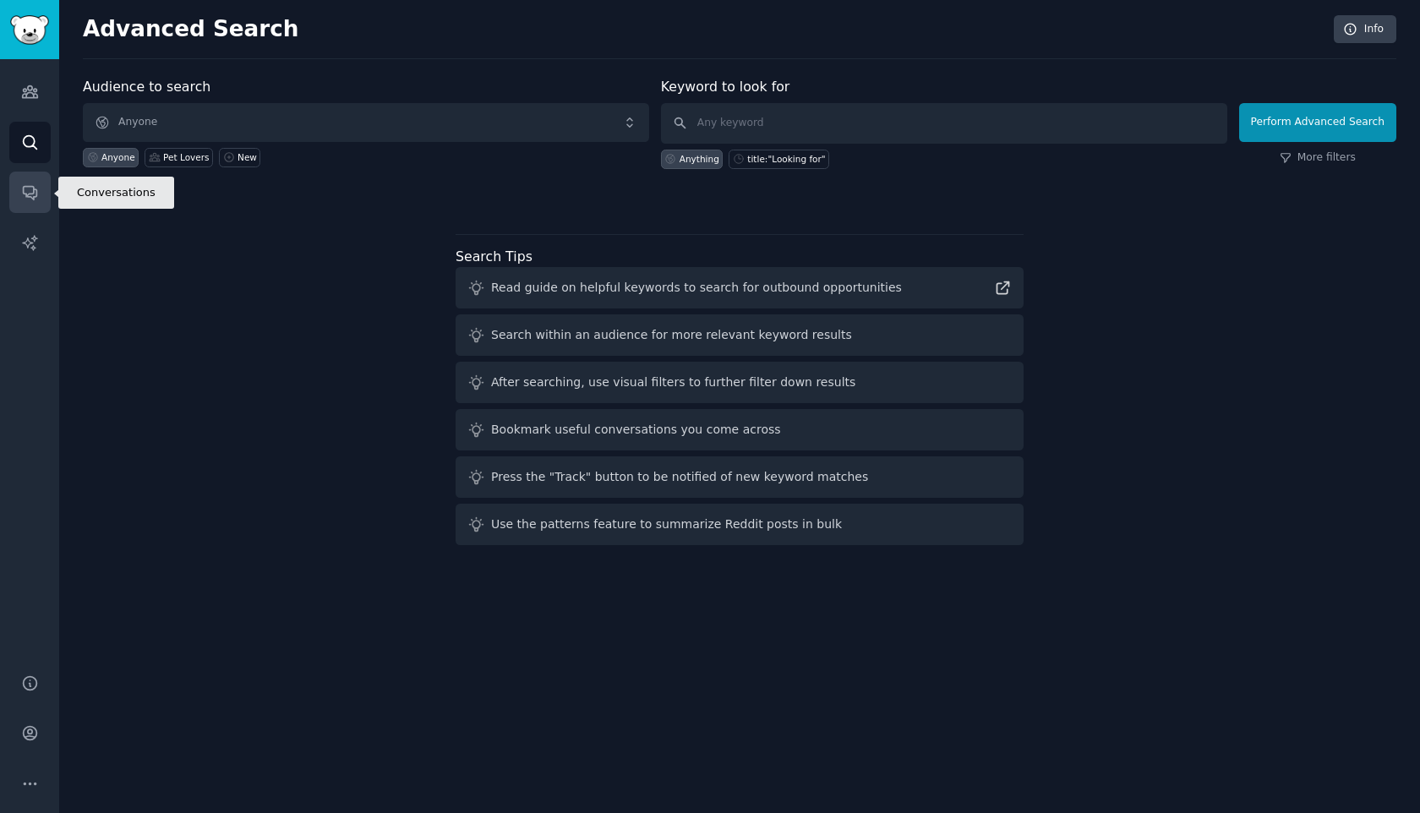
click at [42, 201] on link "Conversations" at bounding box center [29, 192] width 41 height 41
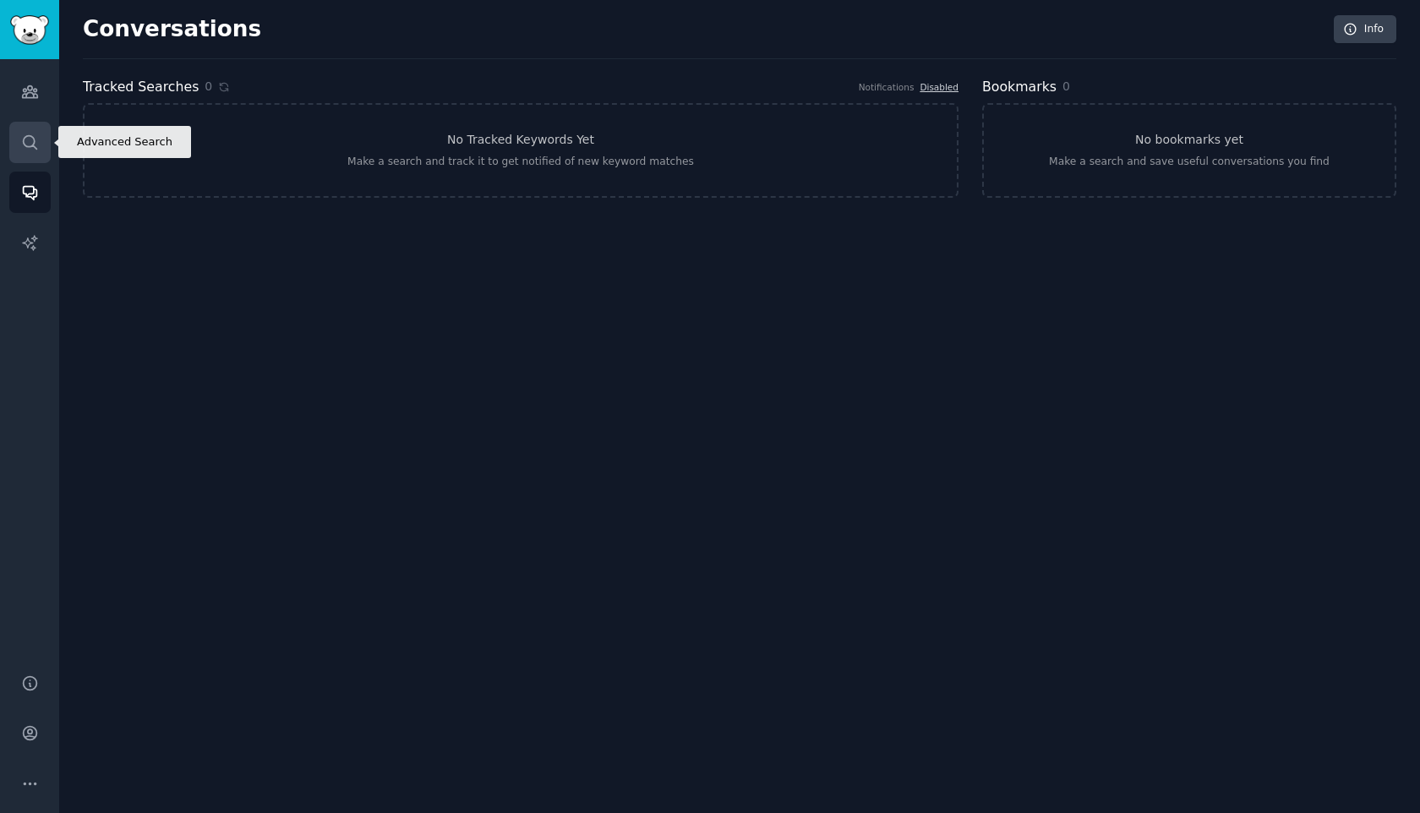
click at [41, 156] on link "Search" at bounding box center [29, 142] width 41 height 41
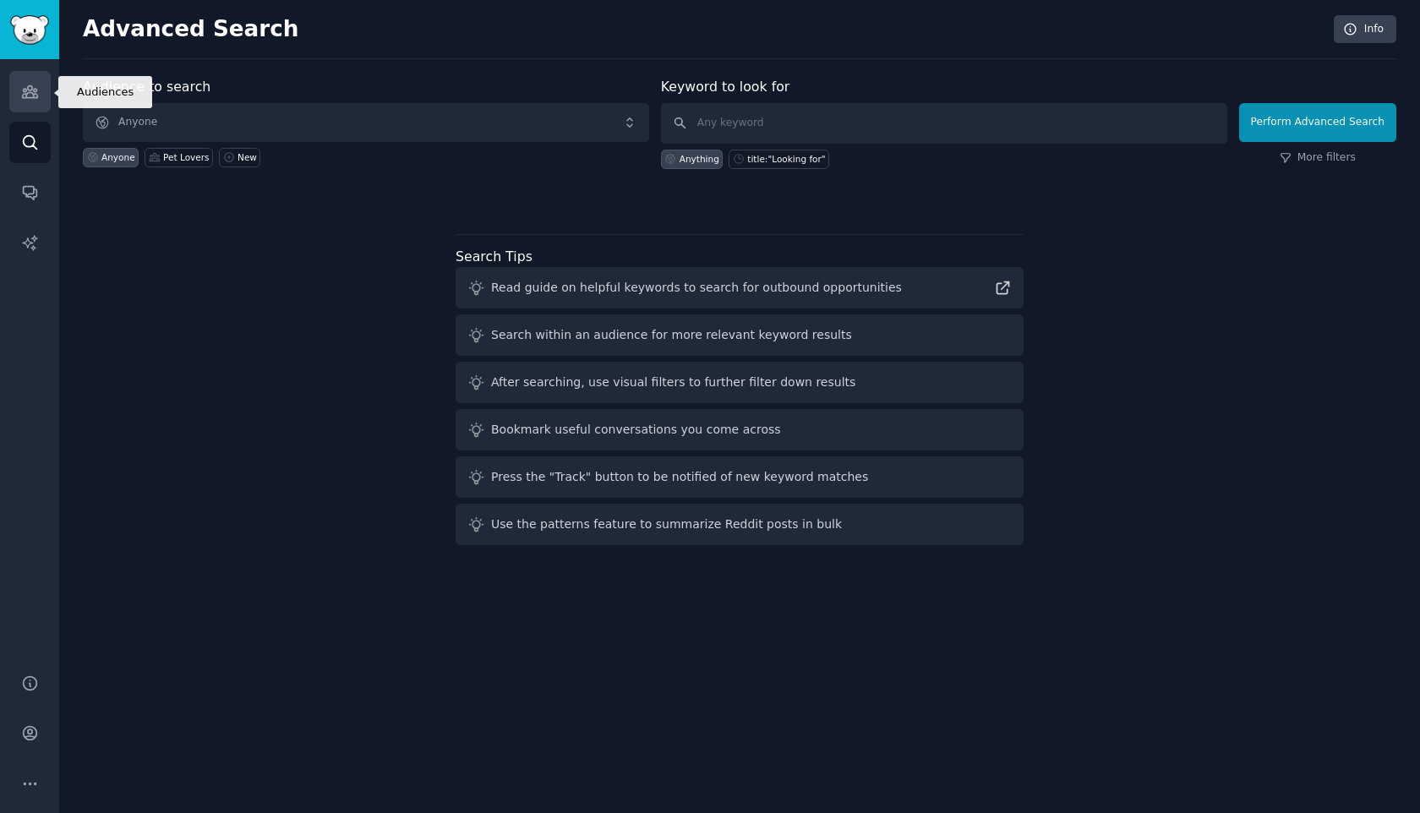
click at [36, 107] on link "Audiences" at bounding box center [29, 91] width 41 height 41
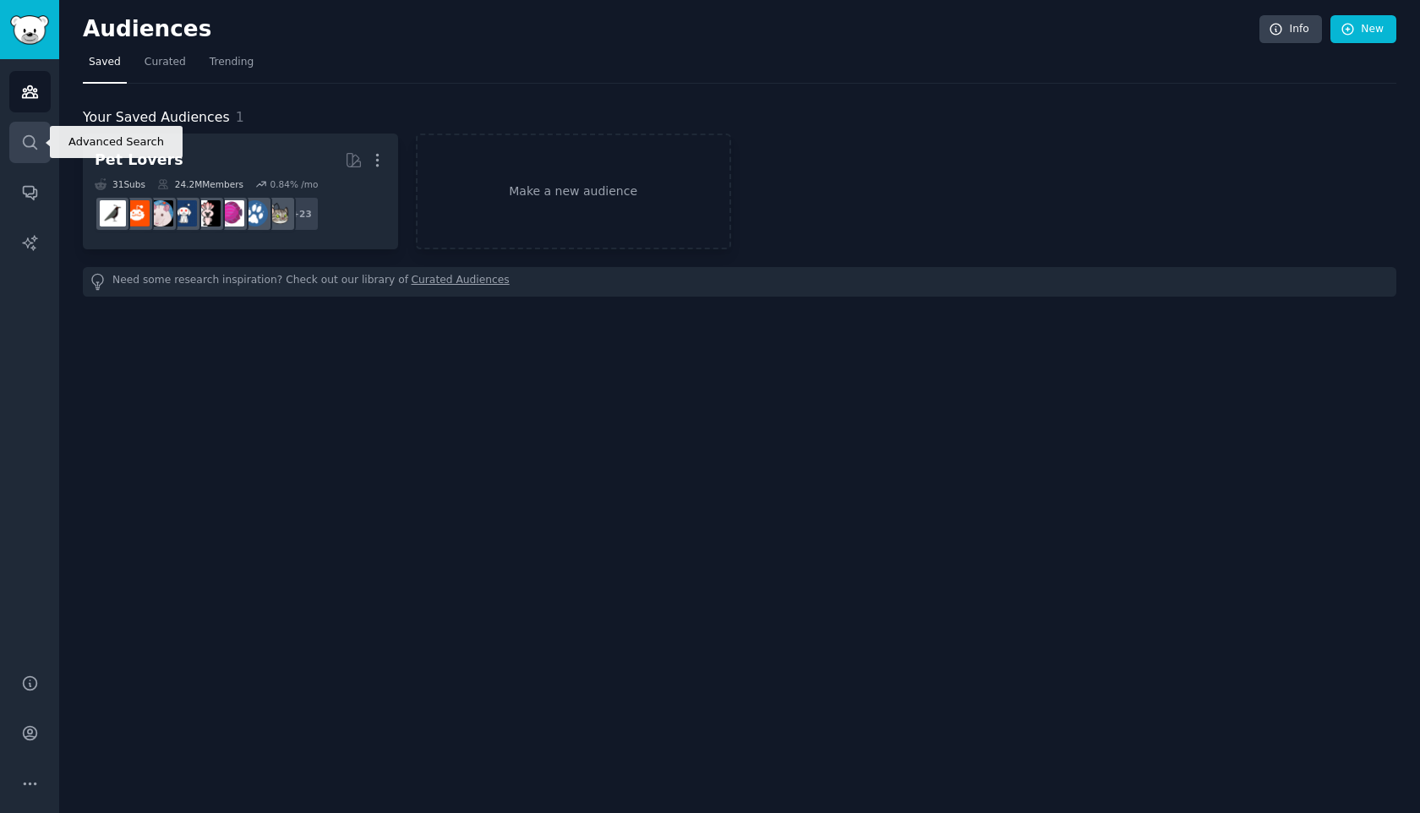
click at [26, 142] on icon "Sidebar" at bounding box center [30, 143] width 18 height 18
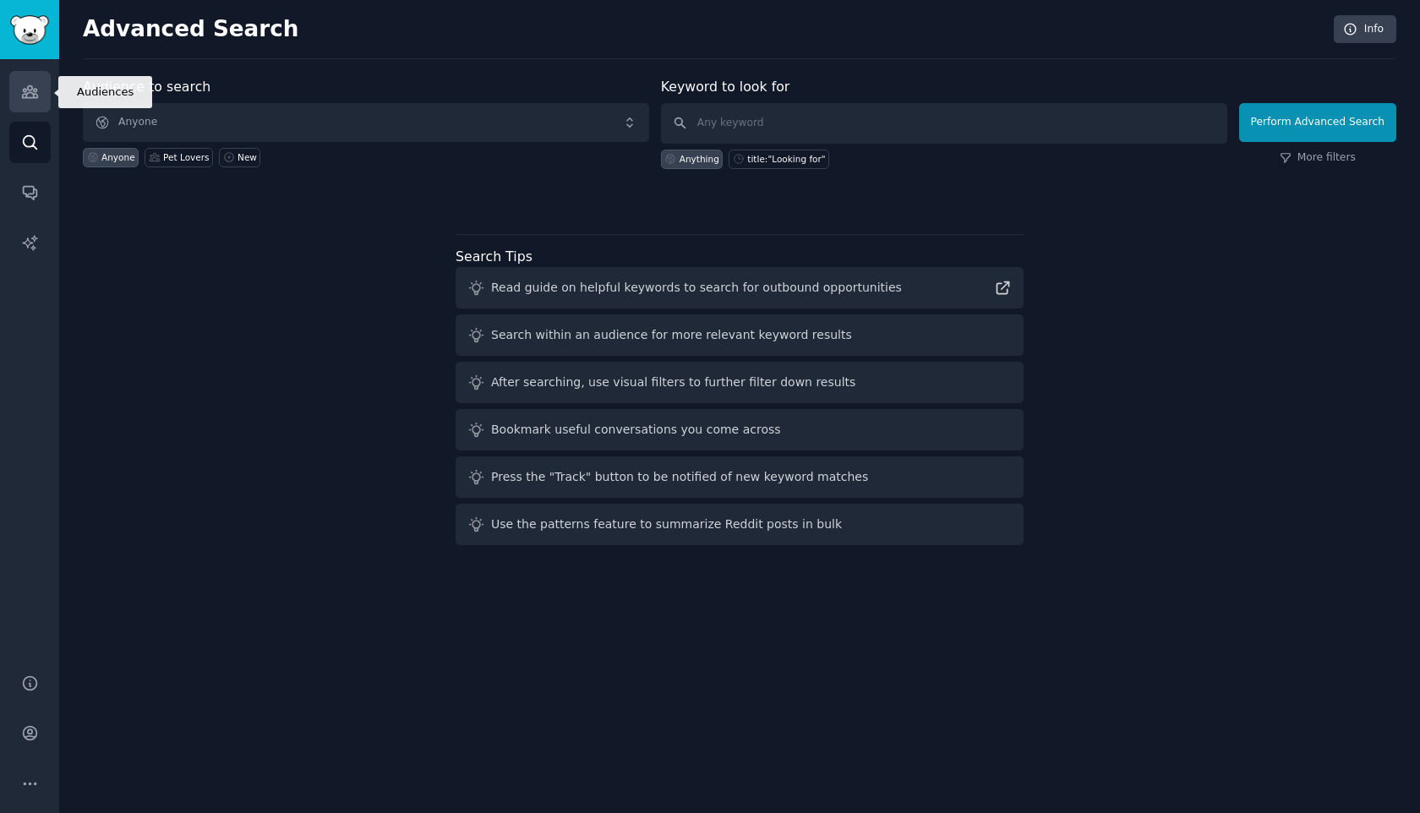
click at [38, 98] on link "Audiences" at bounding box center [29, 91] width 41 height 41
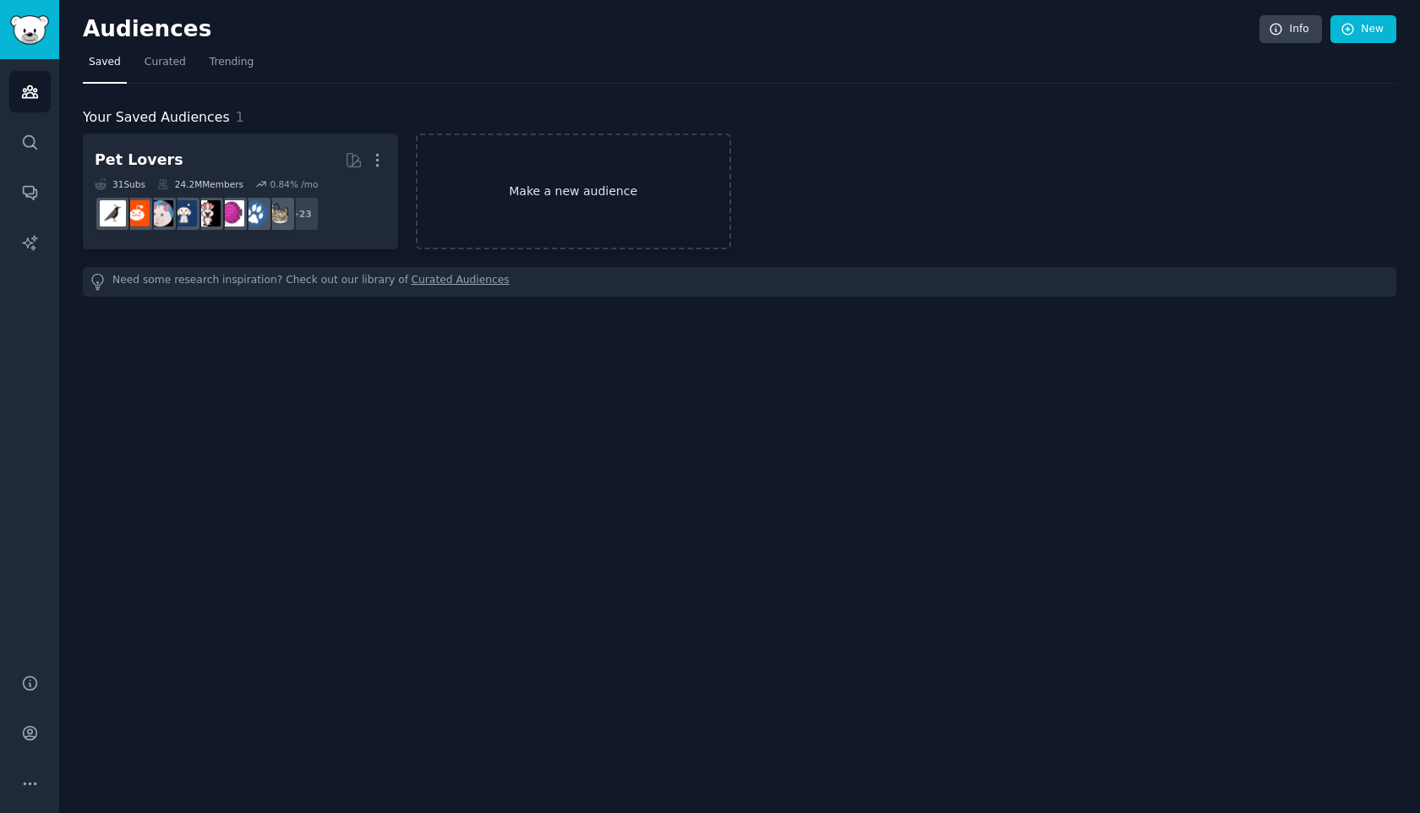
click at [489, 189] on link "Make a new audience" at bounding box center [573, 192] width 315 height 116
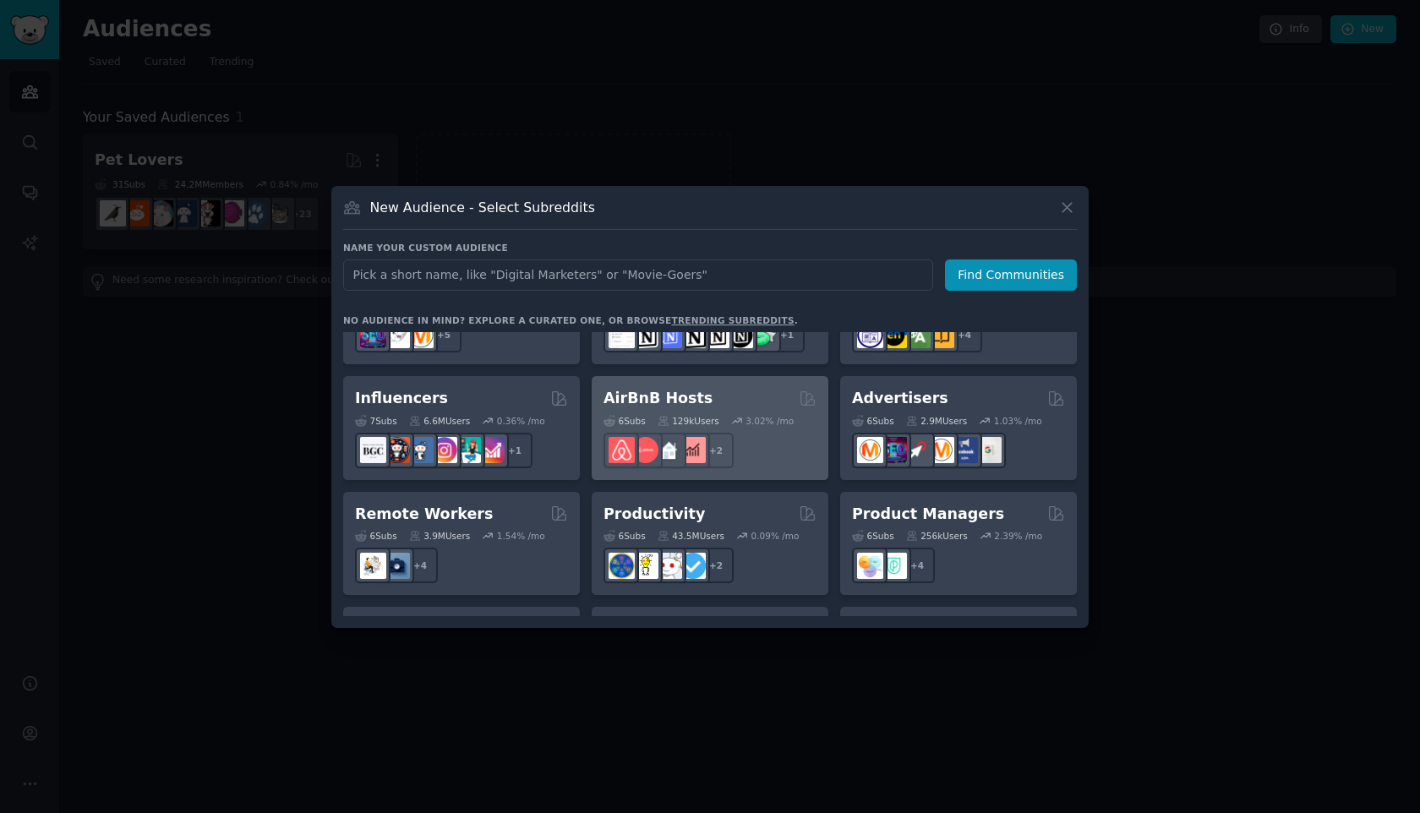
scroll to position [1129, 0]
click at [740, 416] on icon at bounding box center [737, 422] width 12 height 12
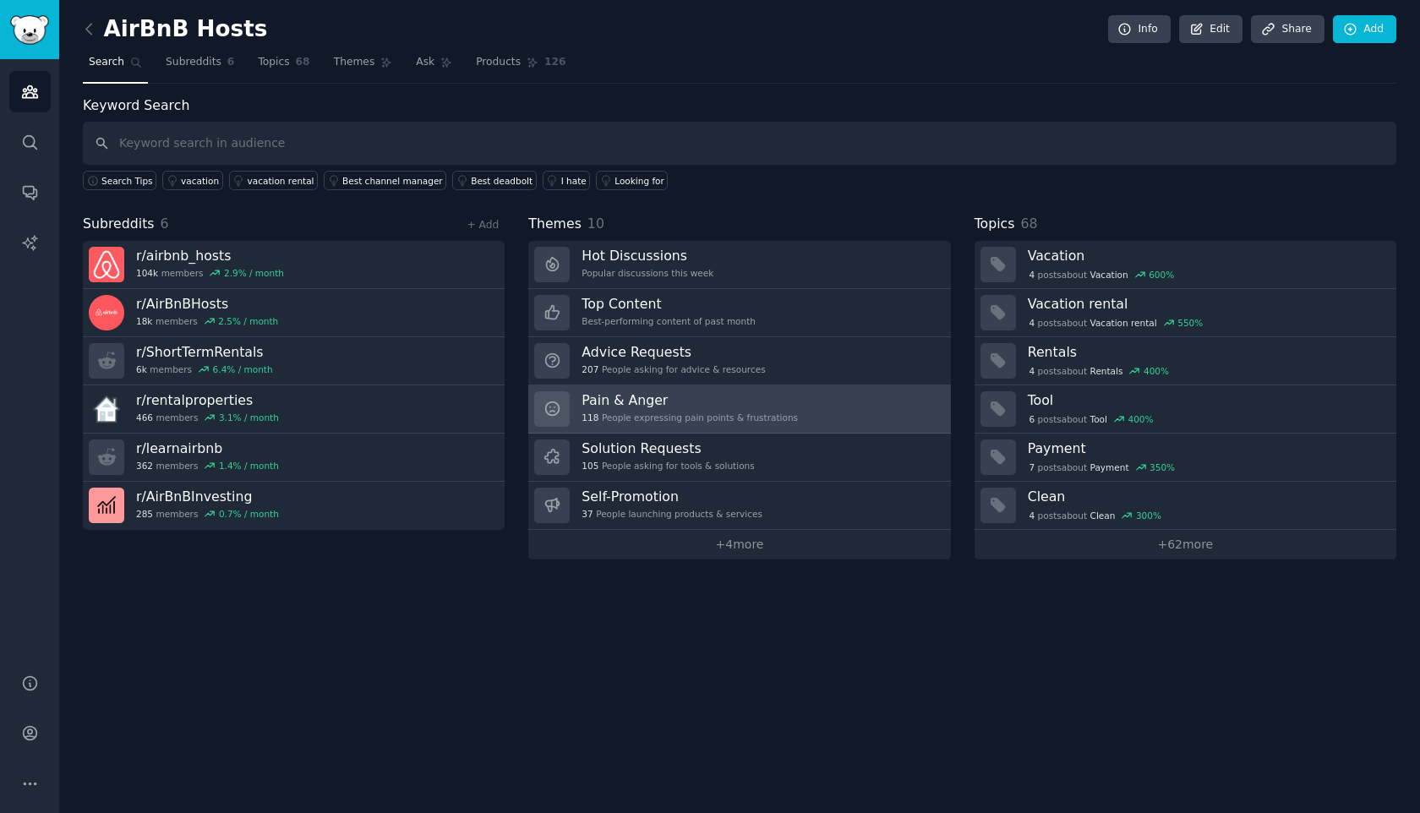
click at [666, 388] on link "Pain & Anger 118 People expressing pain points & frustrations" at bounding box center [739, 409] width 422 height 48
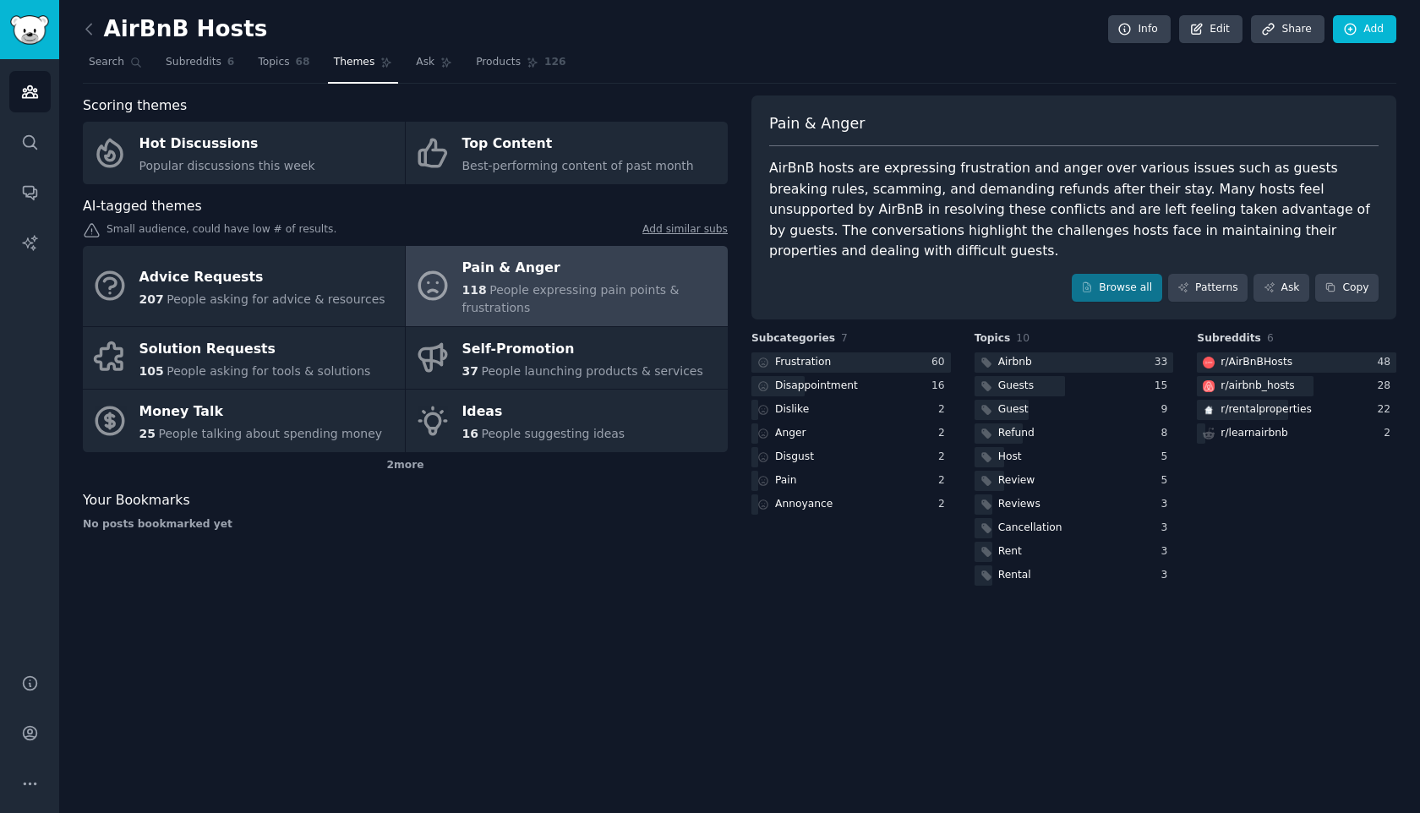
click at [81, 29] on div "AirBnB Hosts Info Edit Share Add Search Subreddits 6 Topics 68 Themes Ask Produ…" at bounding box center [739, 406] width 1361 height 813
click at [92, 29] on icon at bounding box center [89, 29] width 18 height 18
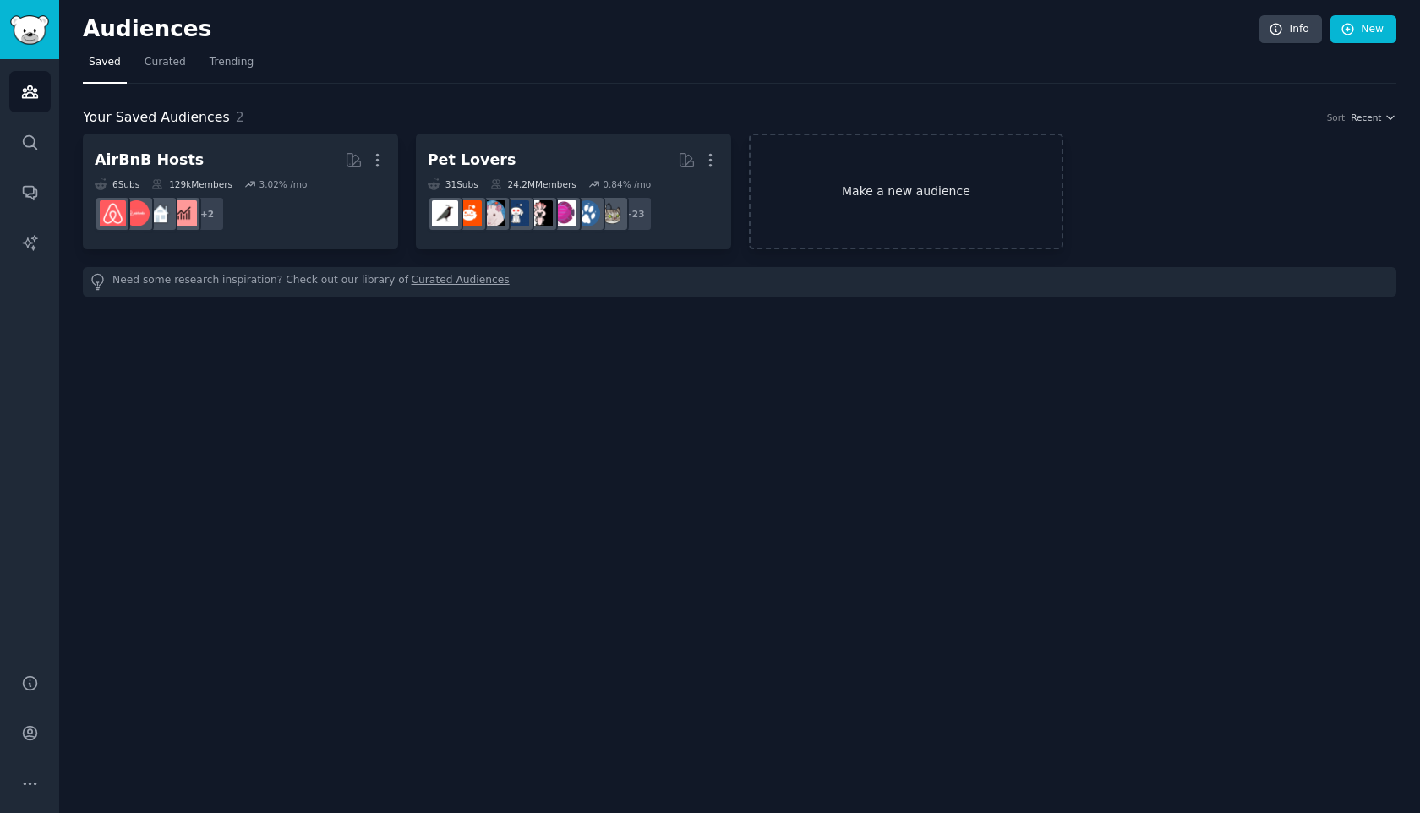
click at [765, 146] on link "Make a new audience" at bounding box center [906, 192] width 315 height 116
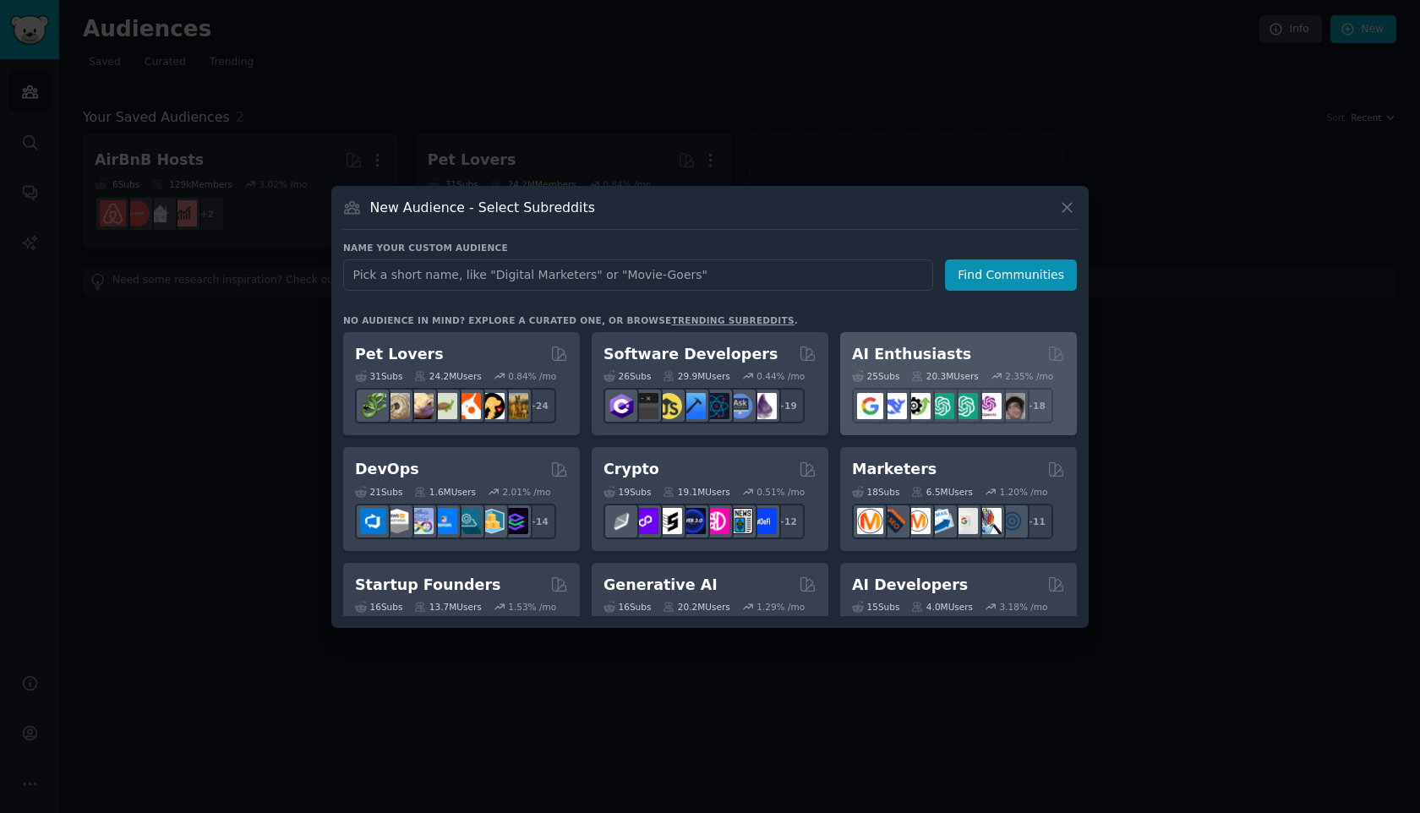
click at [871, 350] on h2 "AI Enthusiasts" at bounding box center [911, 354] width 119 height 21
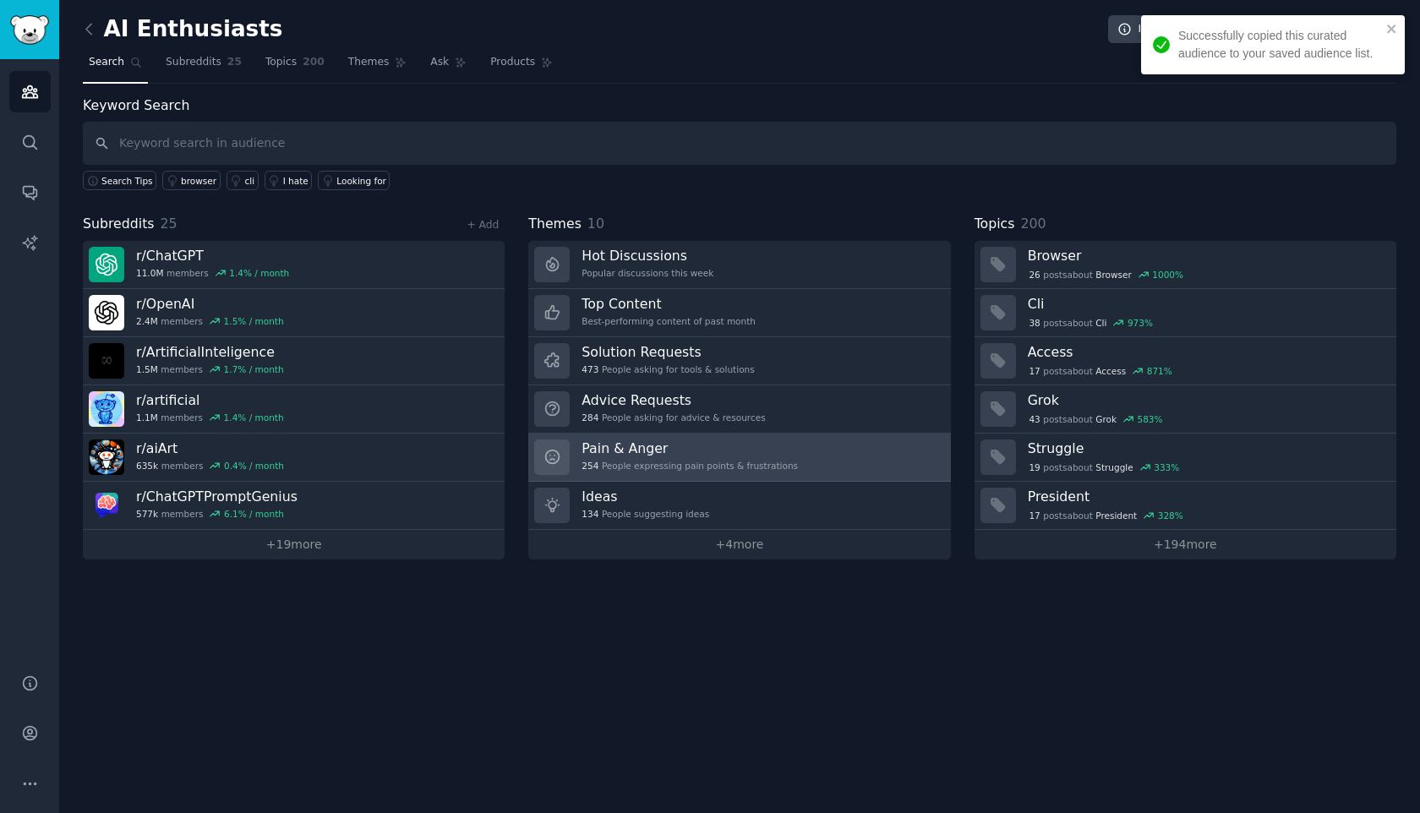
click at [645, 447] on h3 "Pain & Anger" at bounding box center [689, 448] width 216 height 18
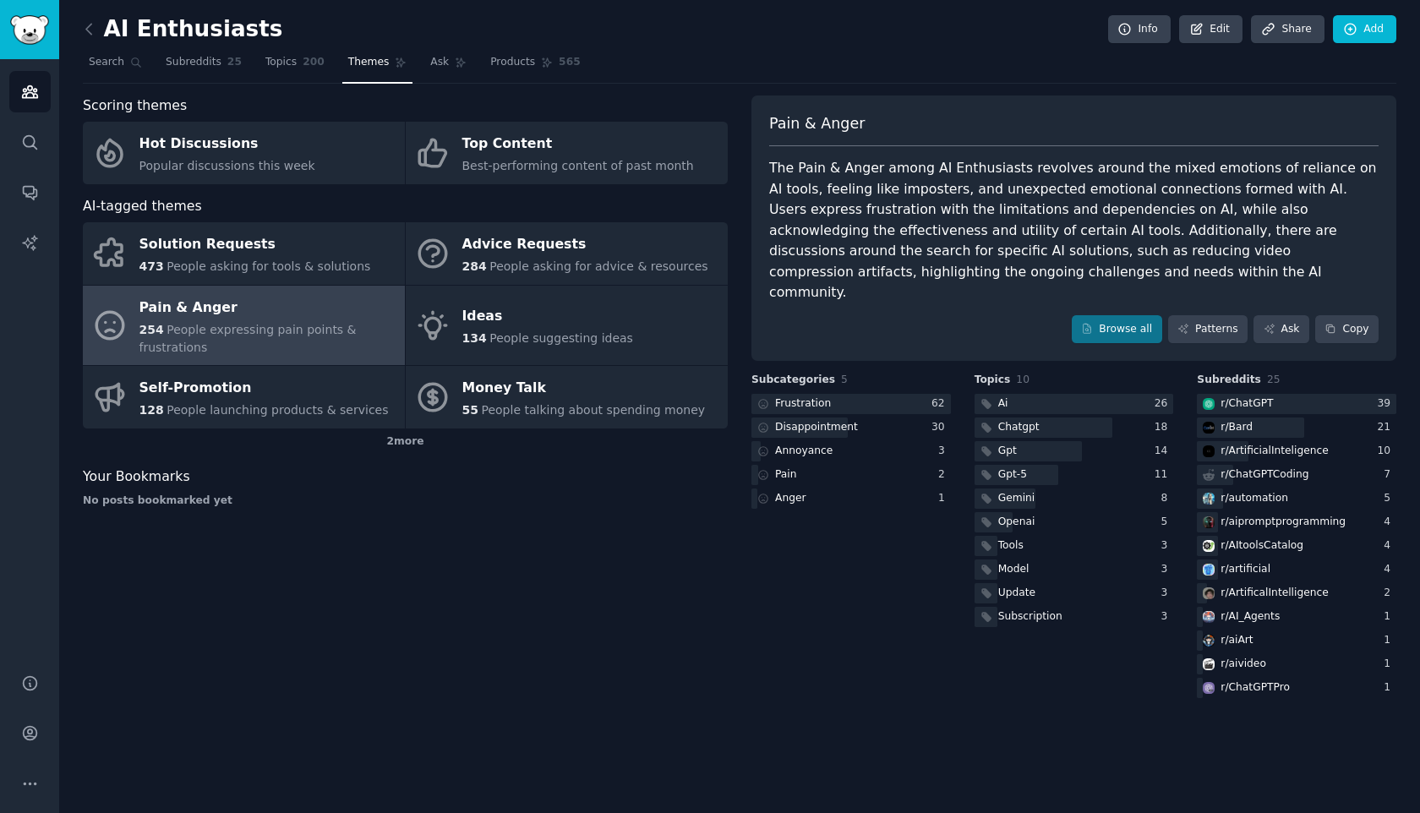
click at [990, 221] on div "The Pain & Anger among AI Enthusiasts revolves around the mixed emotions of rel…" at bounding box center [1073, 230] width 609 height 145
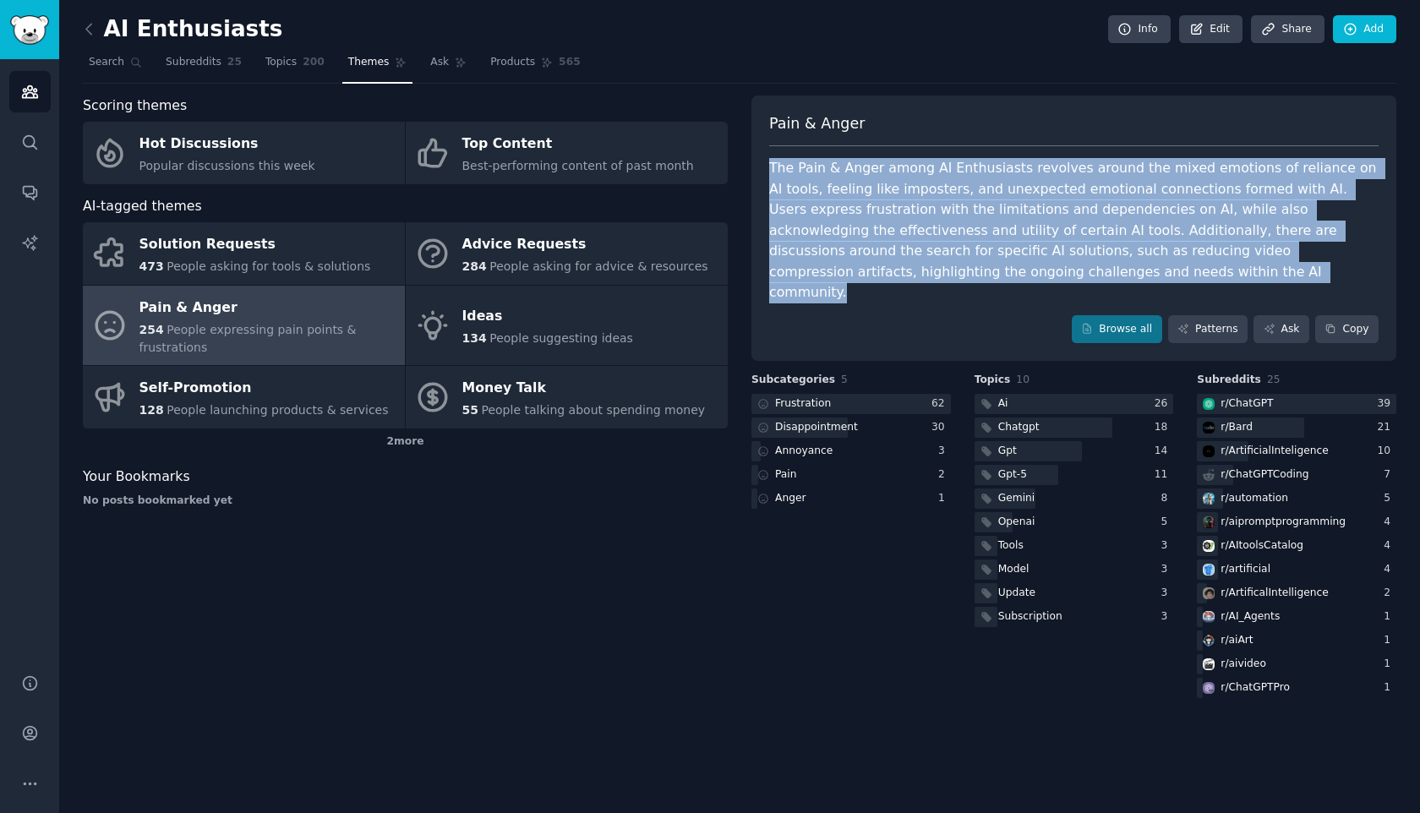
click at [990, 221] on div "The Pain & Anger among AI Enthusiasts revolves around the mixed emotions of rel…" at bounding box center [1073, 230] width 609 height 145
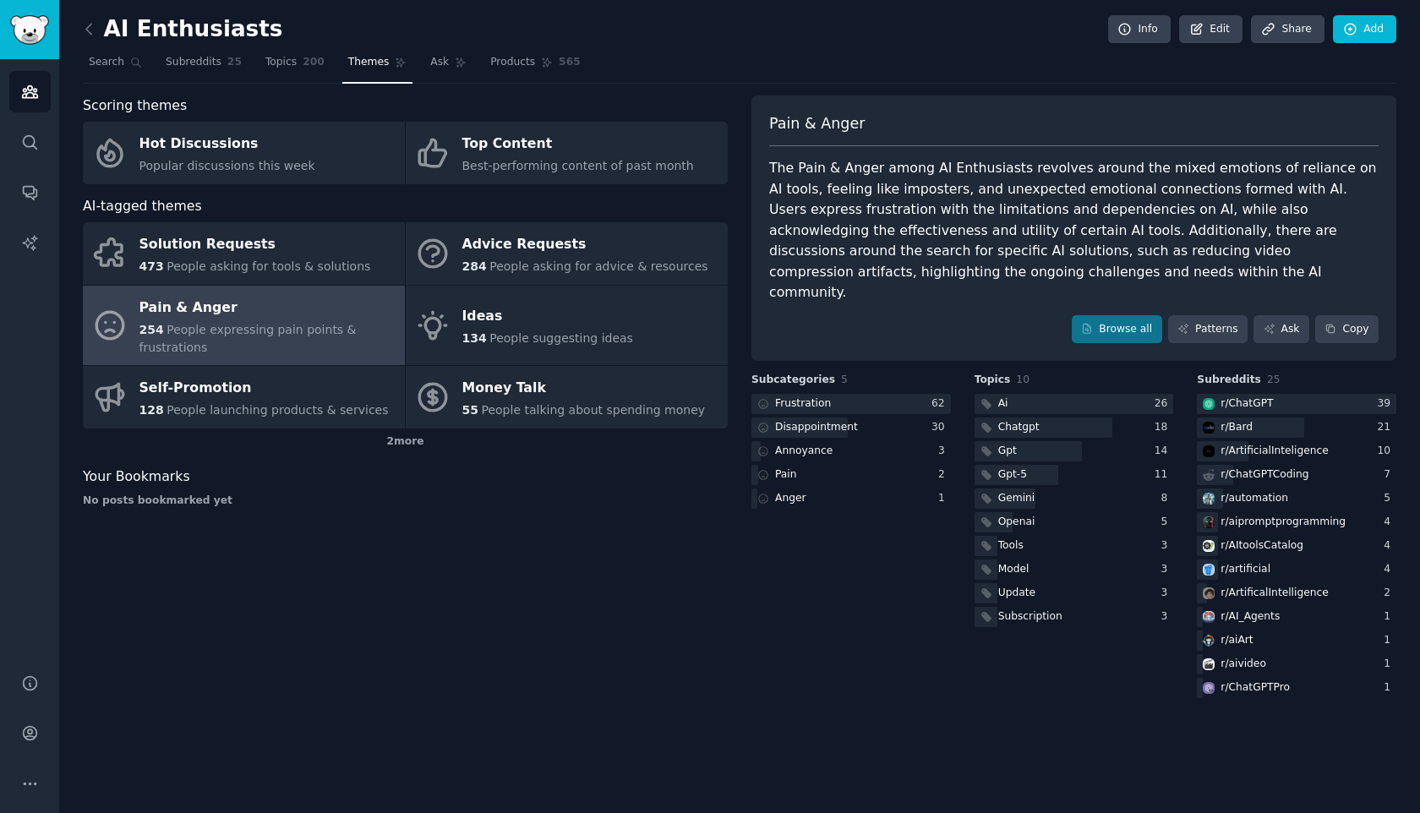
click at [990, 224] on div "The Pain & Anger among AI Enthusiasts revolves around the mixed emotions of rel…" at bounding box center [1073, 230] width 609 height 145
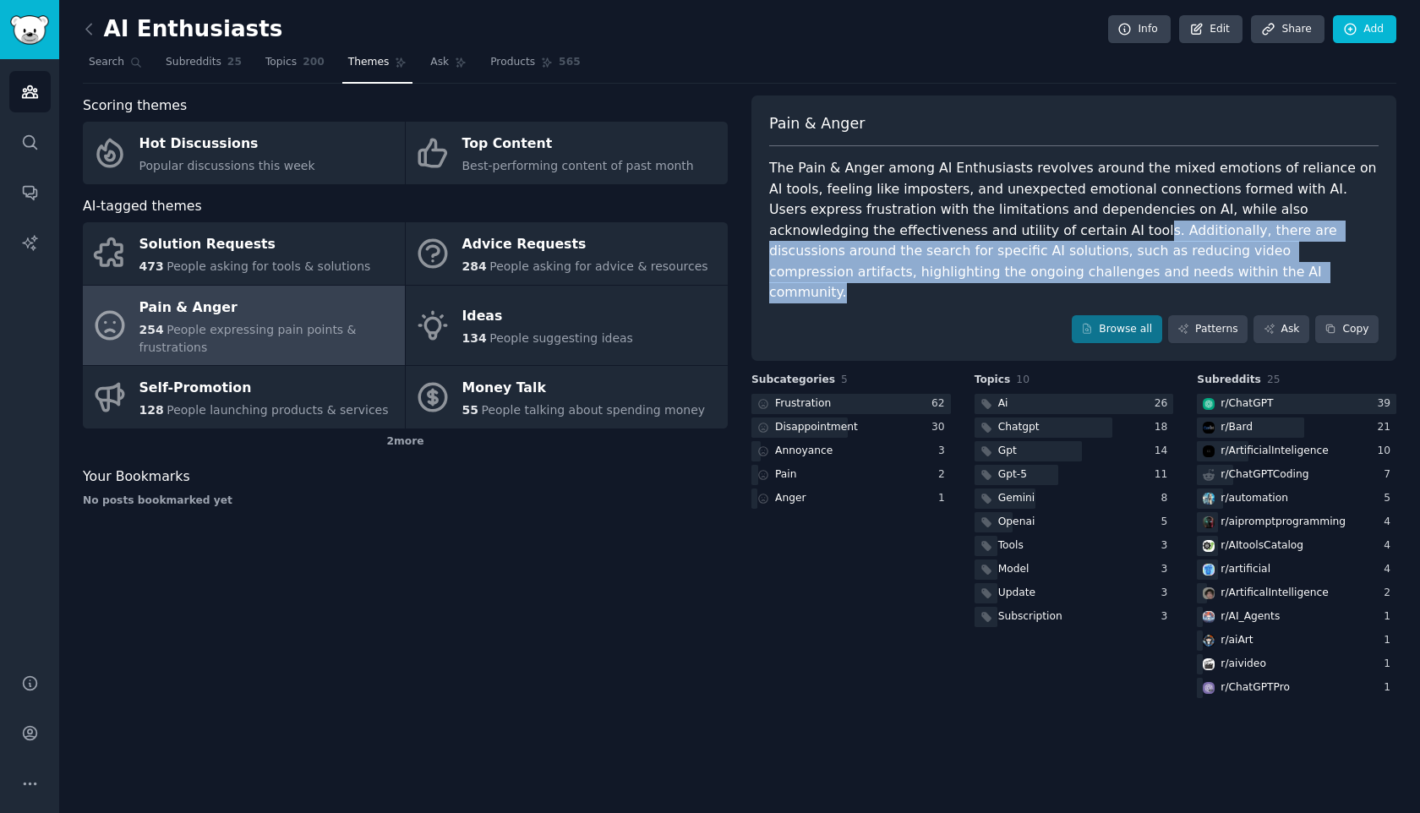
drag, startPoint x: 958, startPoint y: 269, endPoint x: 931, endPoint y: 231, distance: 47.2
click at [931, 231] on div "The Pain & Anger among AI Enthusiasts revolves around the mixed emotions of rel…" at bounding box center [1073, 230] width 609 height 145
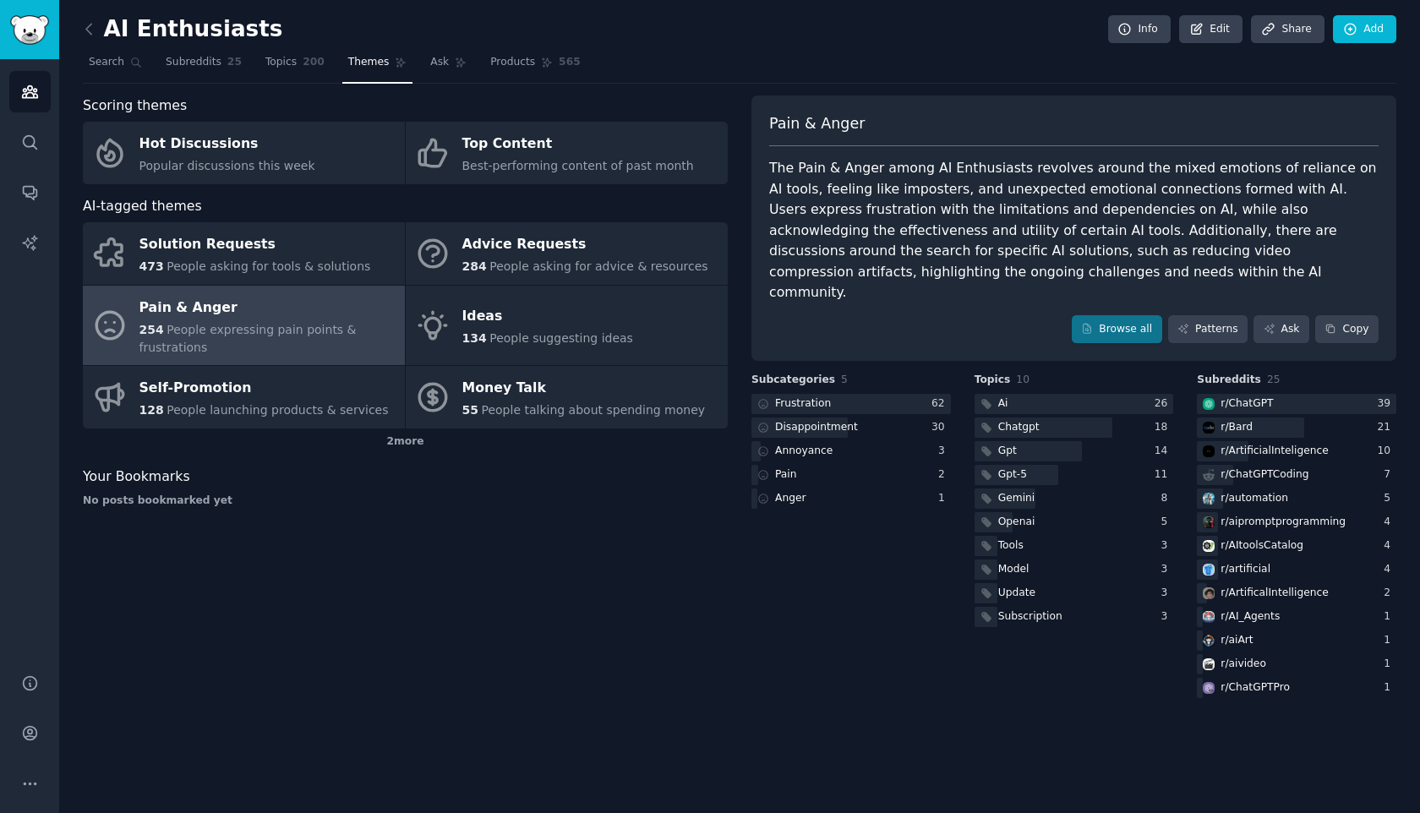
click at [840, 223] on div "The Pain & Anger among AI Enthusiasts revolves around the mixed emotions of rel…" at bounding box center [1073, 230] width 609 height 145
click at [372, 69] on link "Themes" at bounding box center [377, 66] width 71 height 35
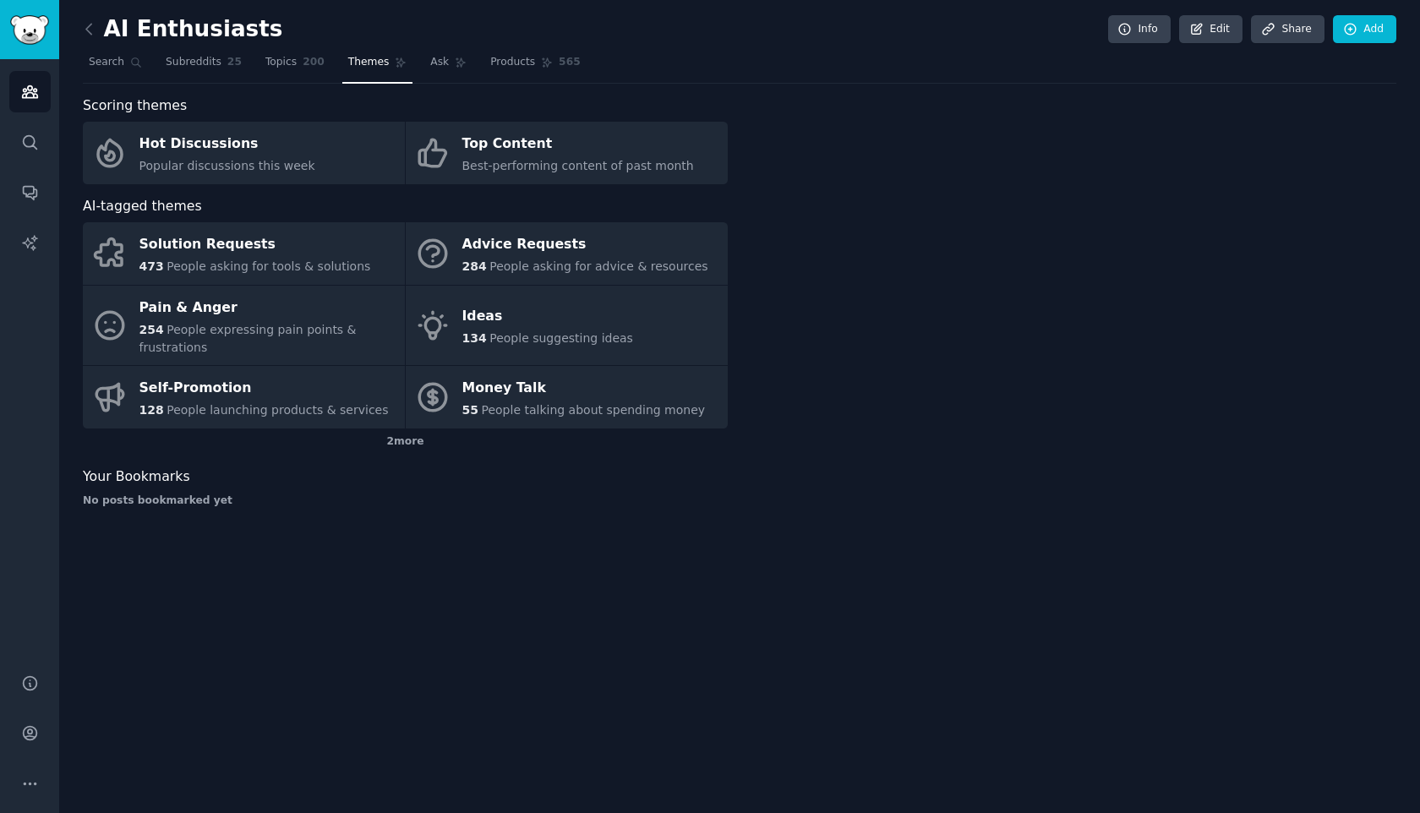
click at [77, 42] on div "AI Enthusiasts Info Edit Share Add Search Subreddits 25 Topics 200 Themes Ask P…" at bounding box center [739, 406] width 1361 height 813
click at [90, 32] on icon at bounding box center [88, 29] width 5 height 10
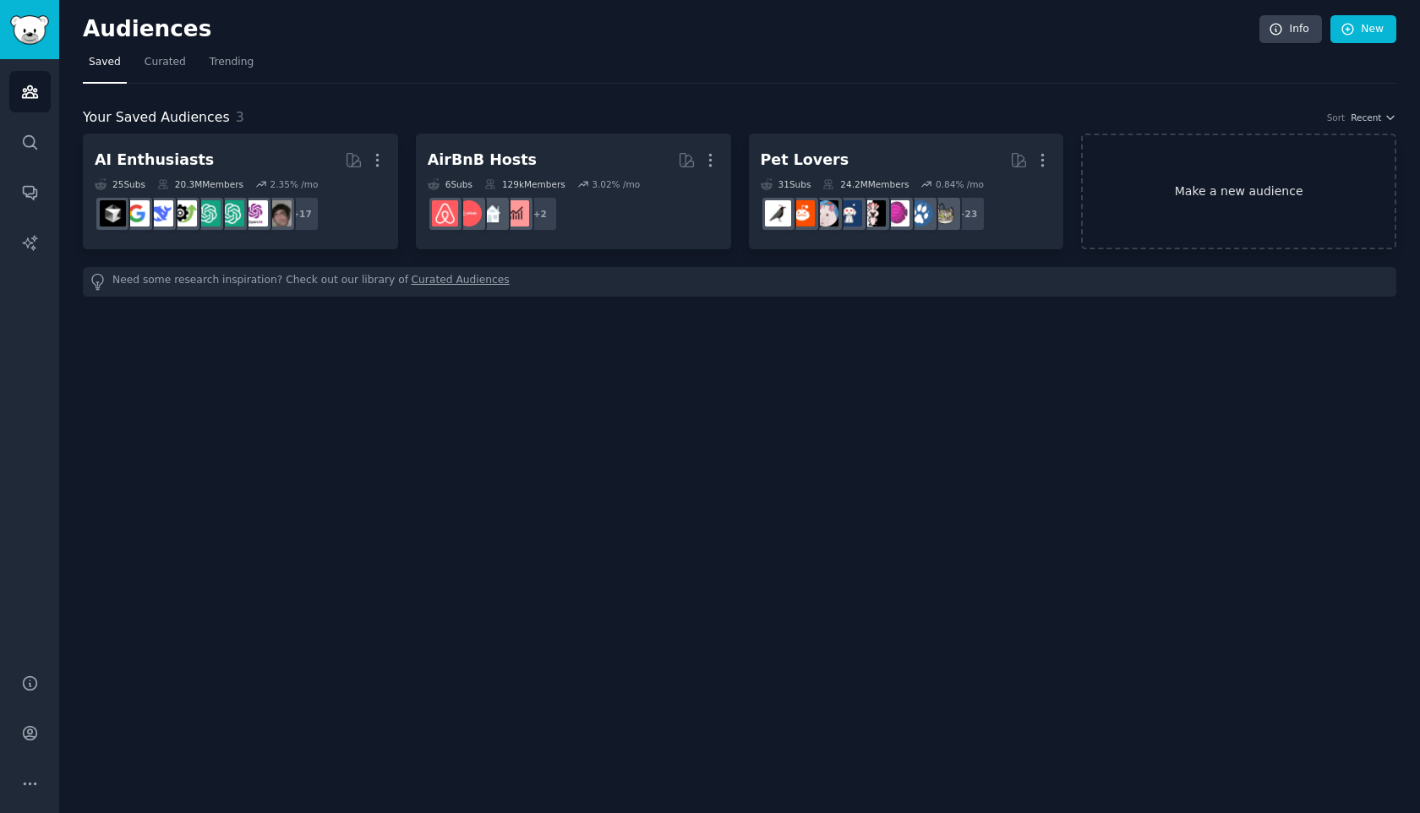
click at [1171, 161] on link "Make a new audience" at bounding box center [1238, 192] width 315 height 116
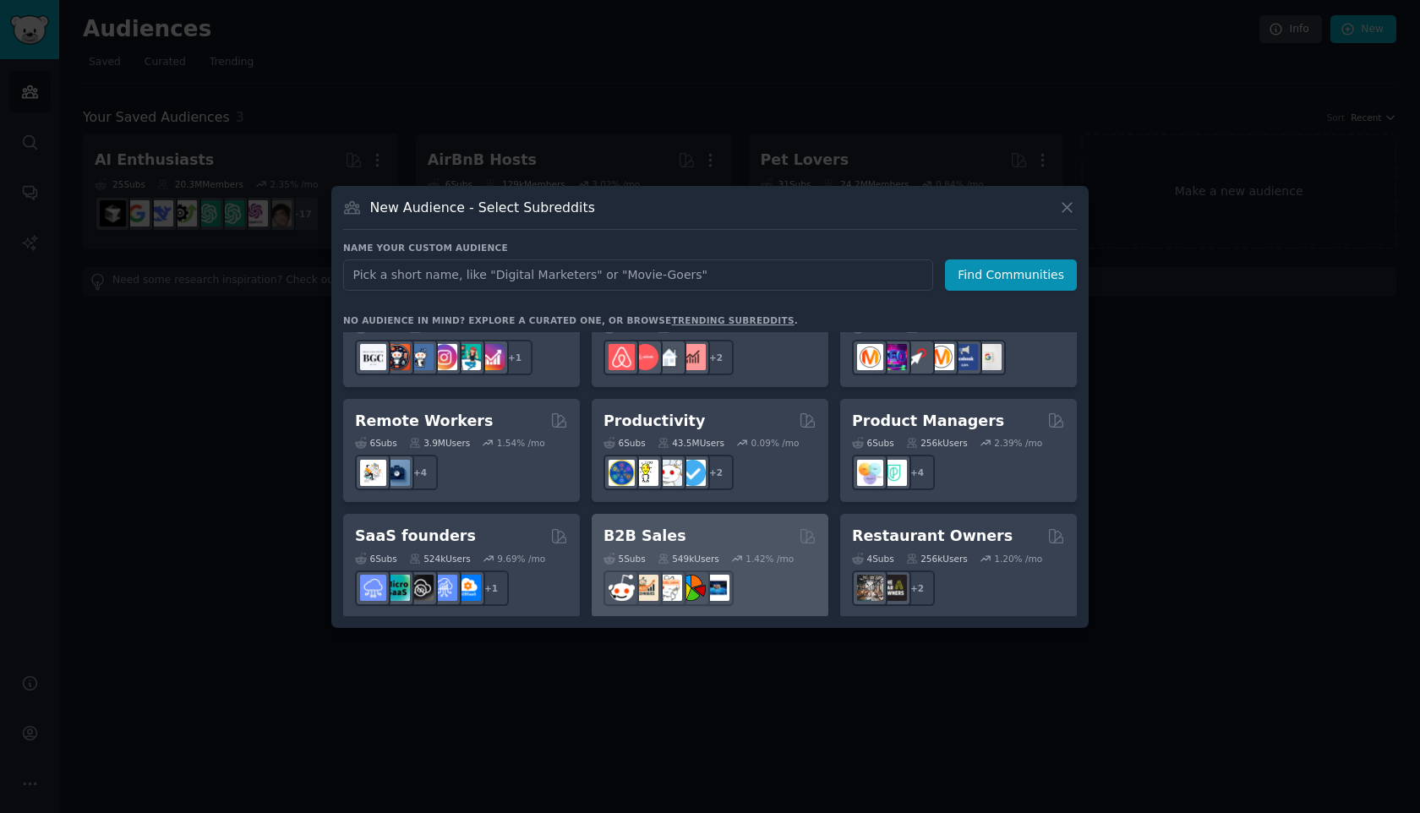
scroll to position [1319, 0]
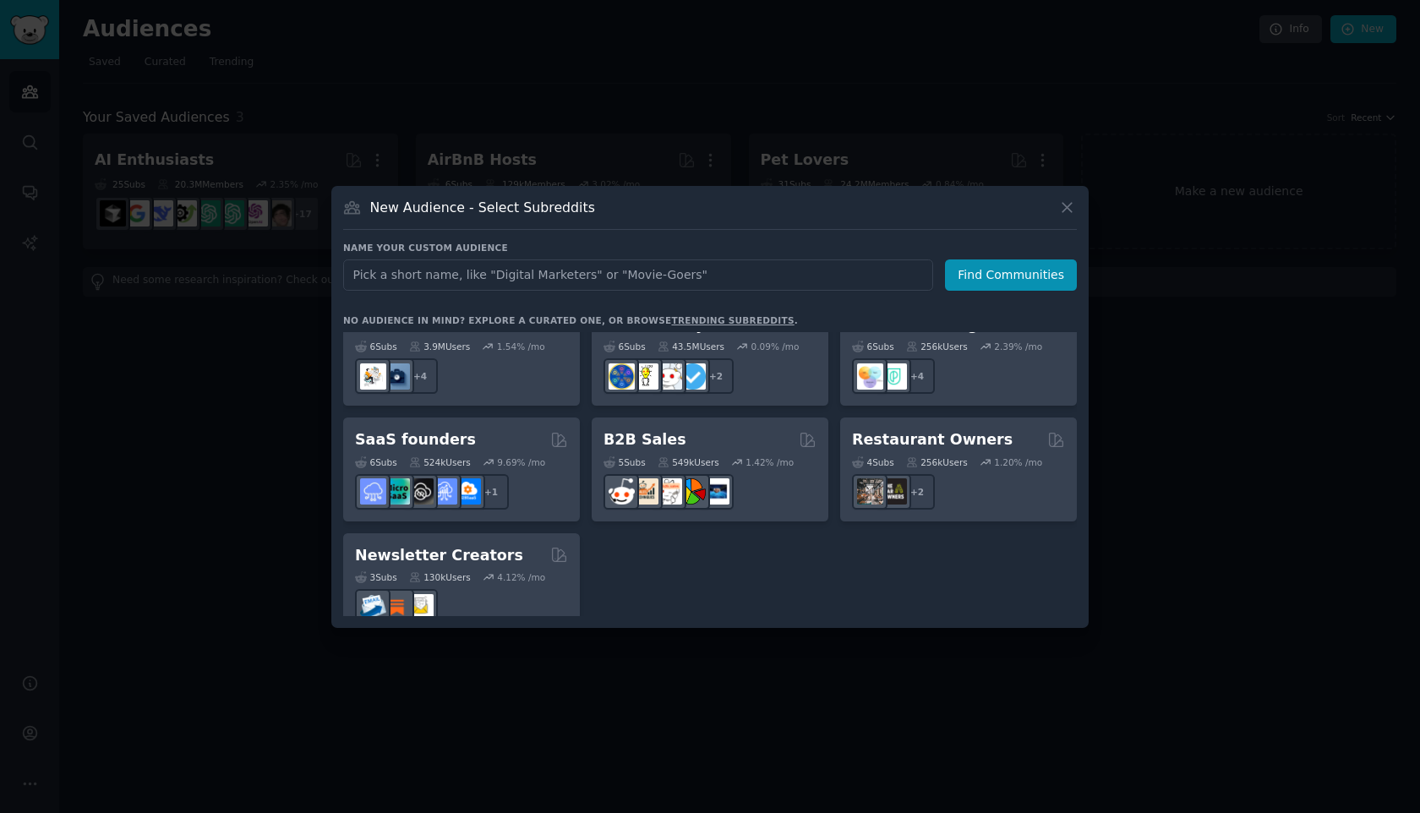
click at [596, 272] on input "text" at bounding box center [638, 274] width 590 height 31
type input "woodworker"
click button "Find Communities" at bounding box center [1011, 274] width 132 height 31
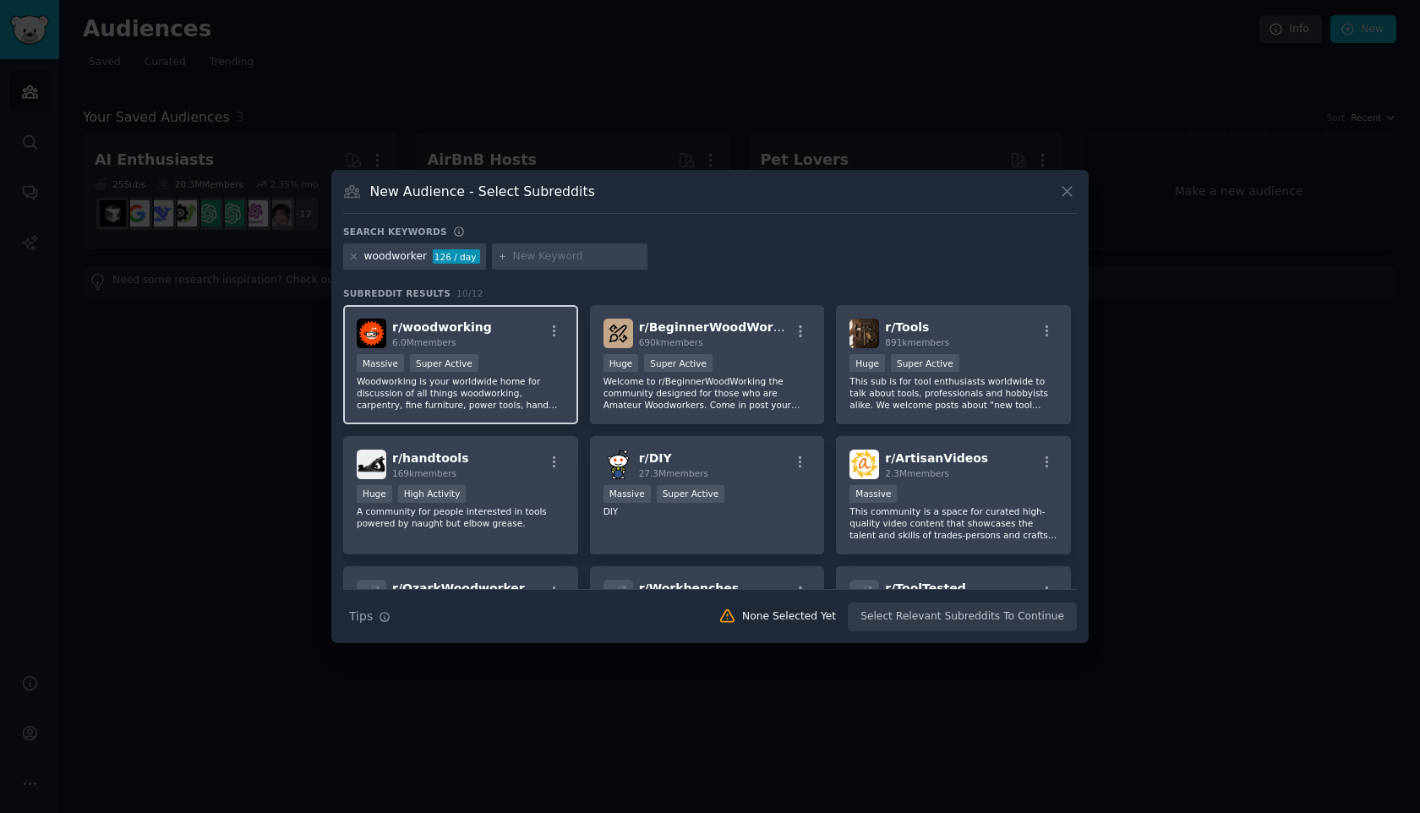
click at [524, 340] on div "r/ woodworking 6.0M members" at bounding box center [461, 334] width 208 height 30
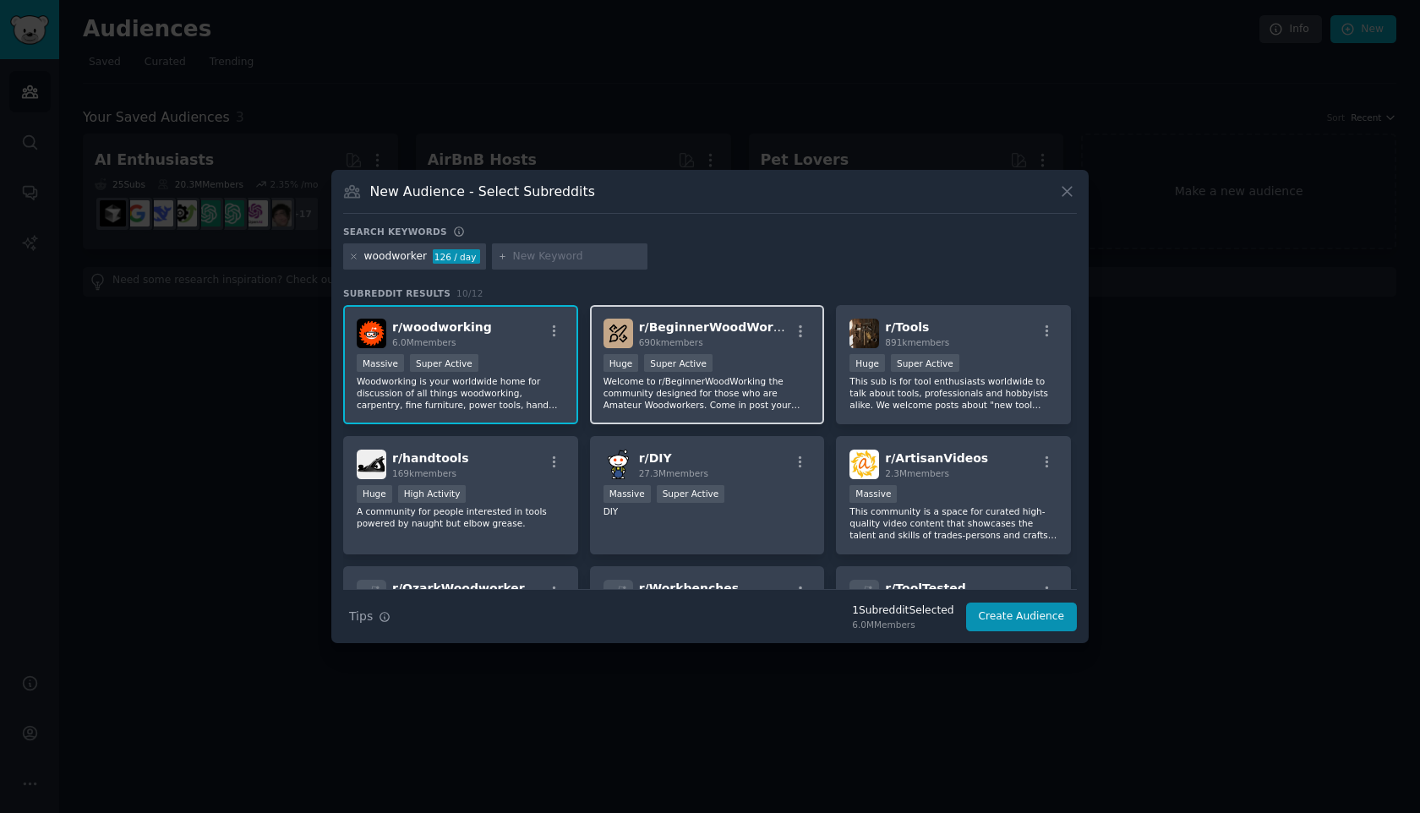
click at [729, 320] on span "r/ BeginnerWoodWorking" at bounding box center [720, 327] width 163 height 14
click at [1022, 620] on button "Create Audience" at bounding box center [1022, 617] width 112 height 29
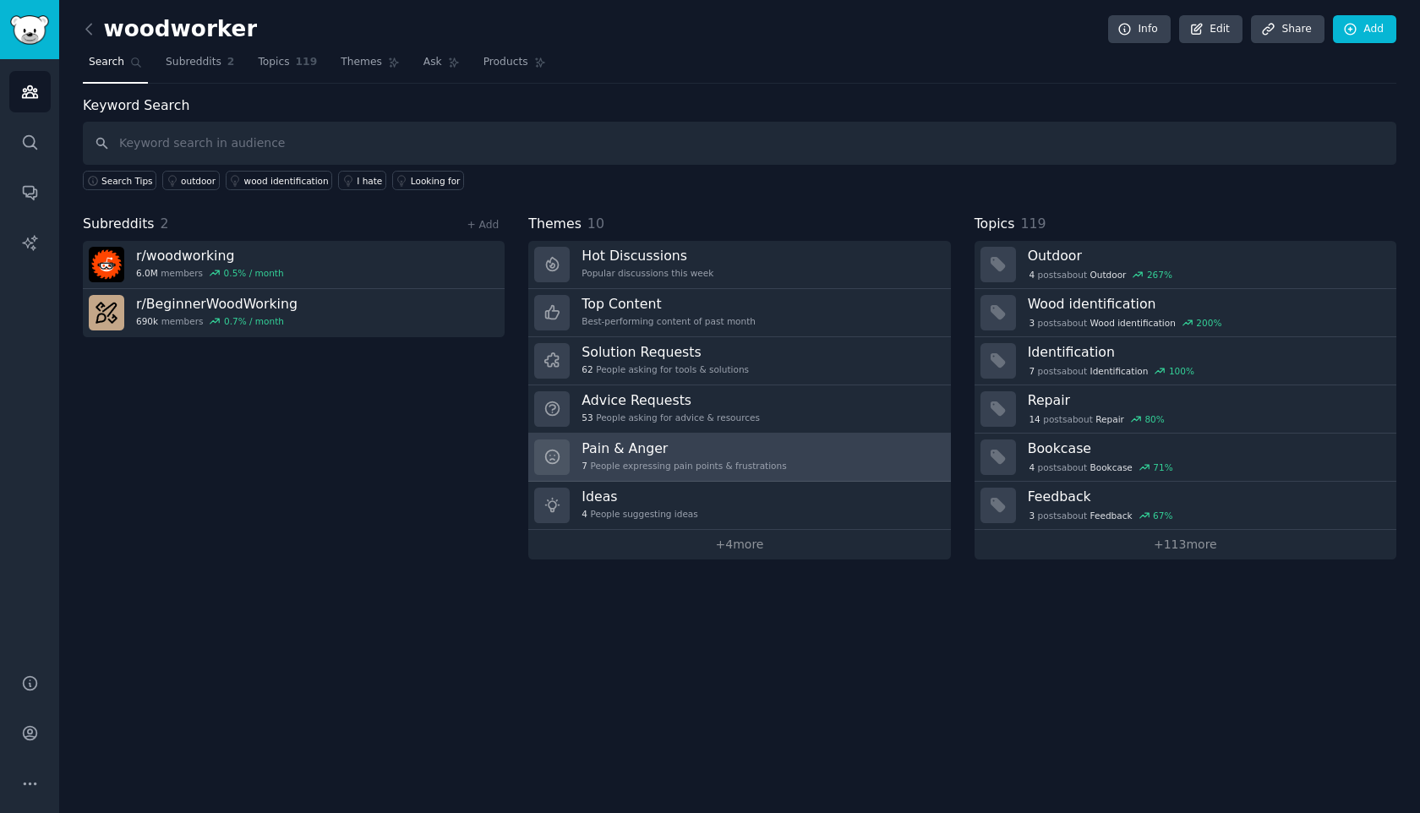
click at [805, 455] on link "Pain & Anger 7 People expressing pain points & frustrations" at bounding box center [739, 458] width 422 height 48
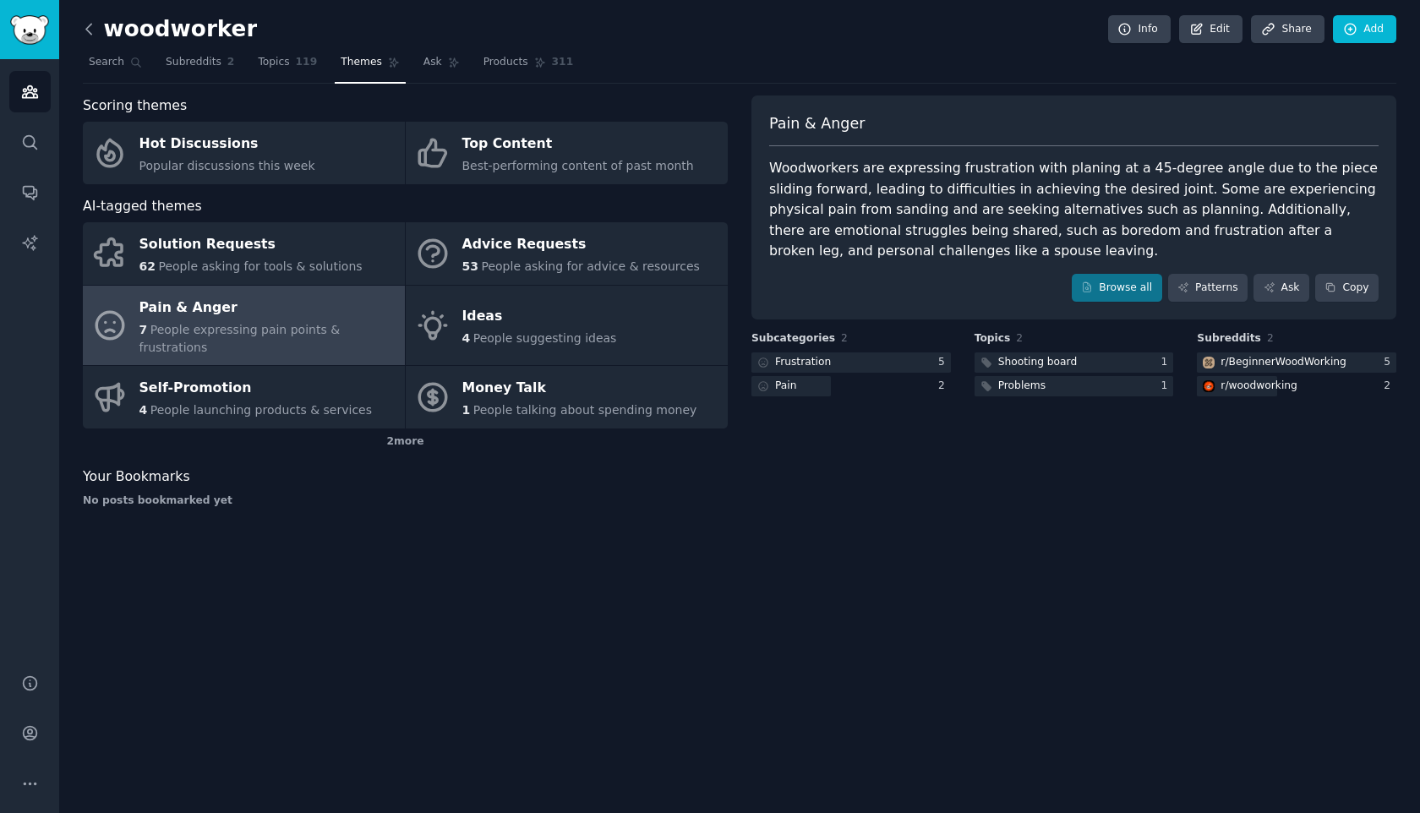
click at [92, 32] on icon at bounding box center [89, 29] width 18 height 18
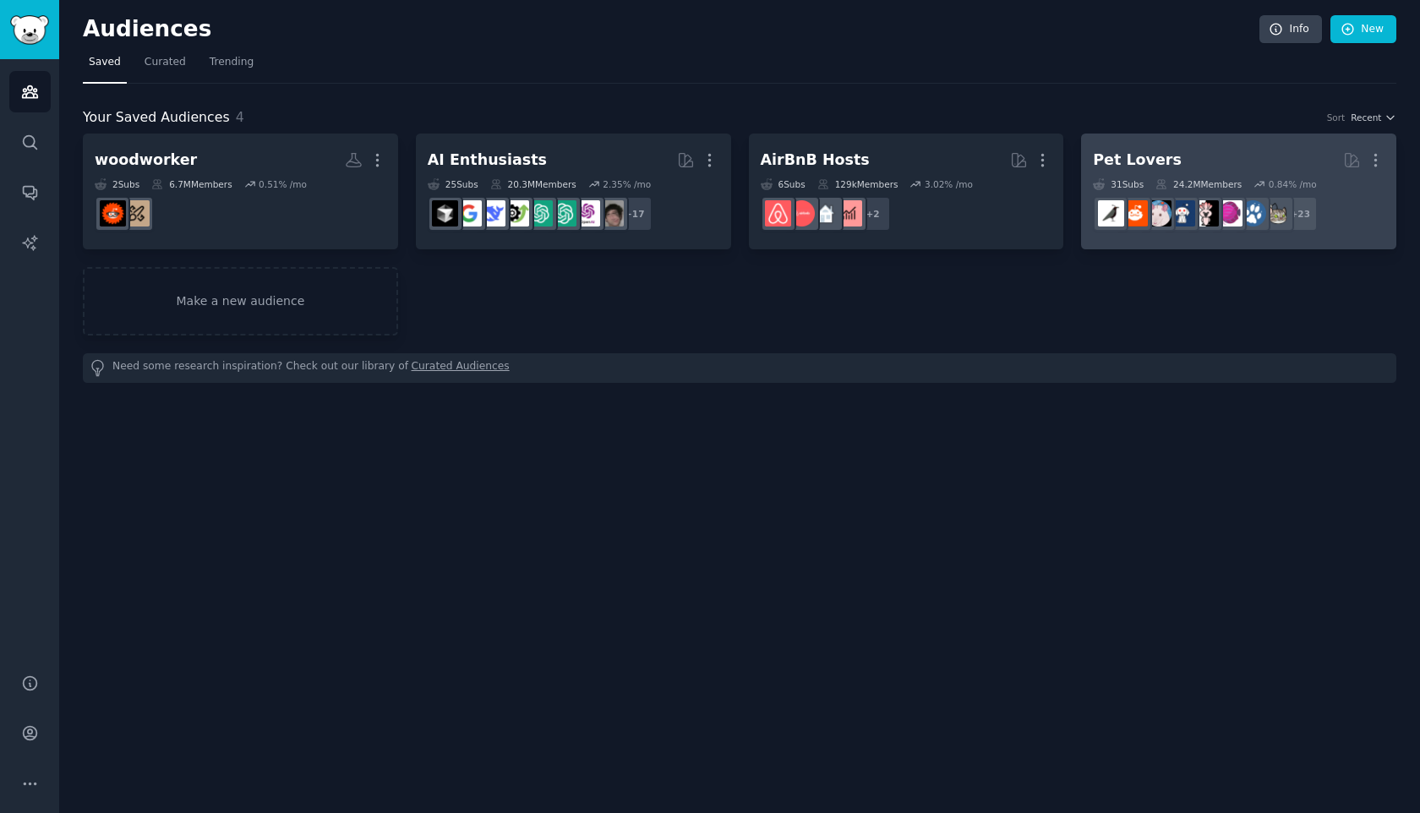
click at [1104, 168] on div "Pet Lovers" at bounding box center [1137, 160] width 89 height 21
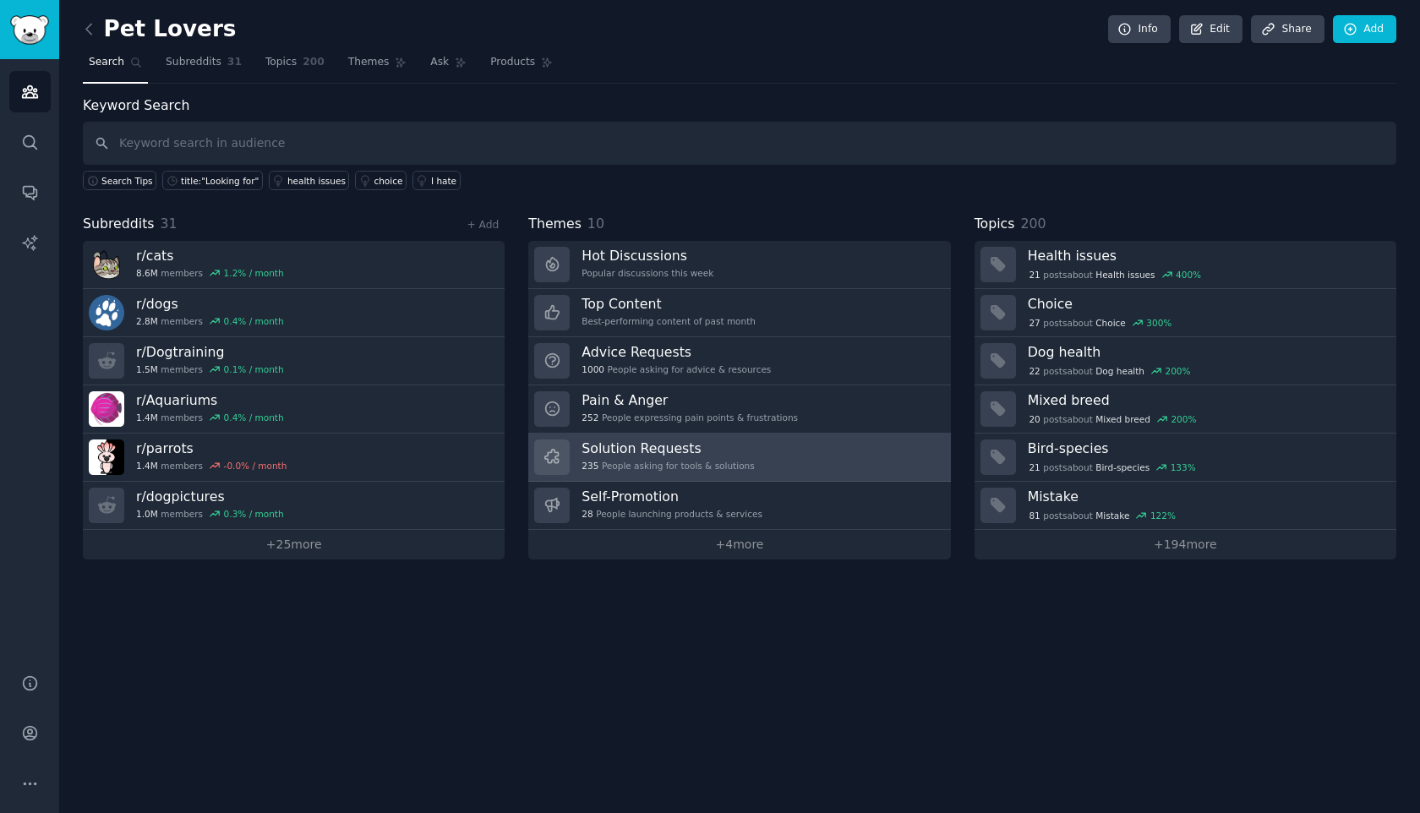
click at [676, 467] on div "235 People asking for tools & solutions" at bounding box center [667, 466] width 172 height 12
